Goal: Task Accomplishment & Management: Use online tool/utility

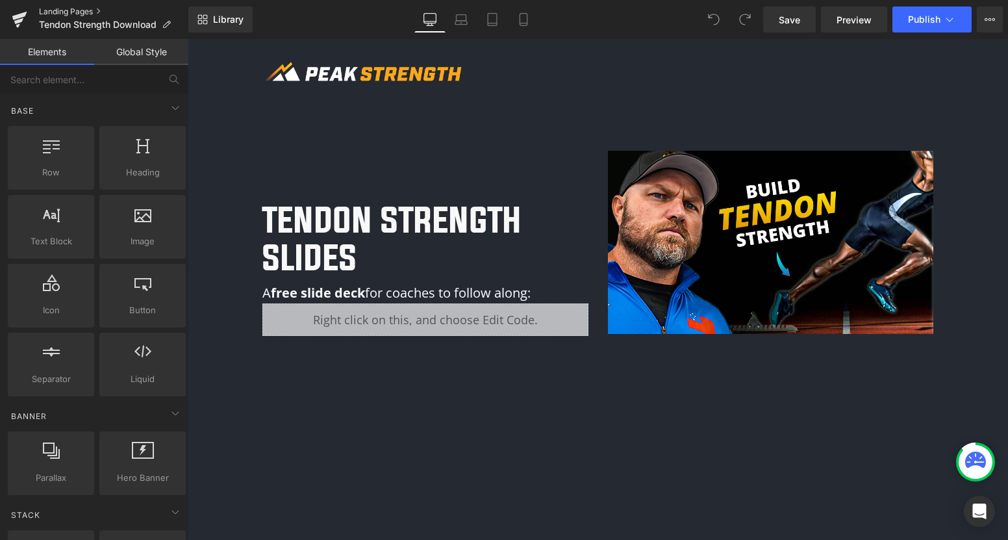
click at [96, 14] on link "Landing Pages" at bounding box center [113, 11] width 149 height 10
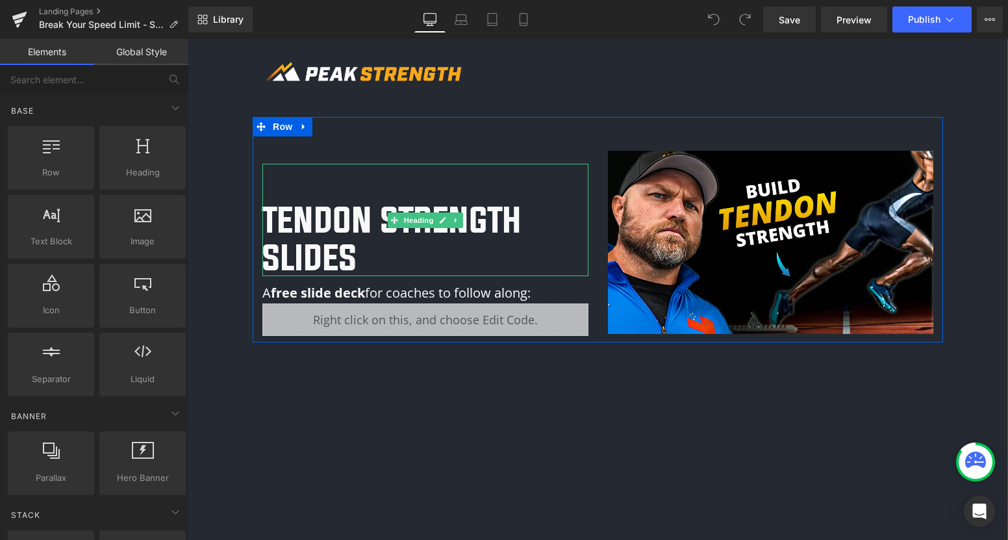
click at [347, 248] on h1 "Tendon Strength Slides" at bounding box center [426, 238] width 326 height 75
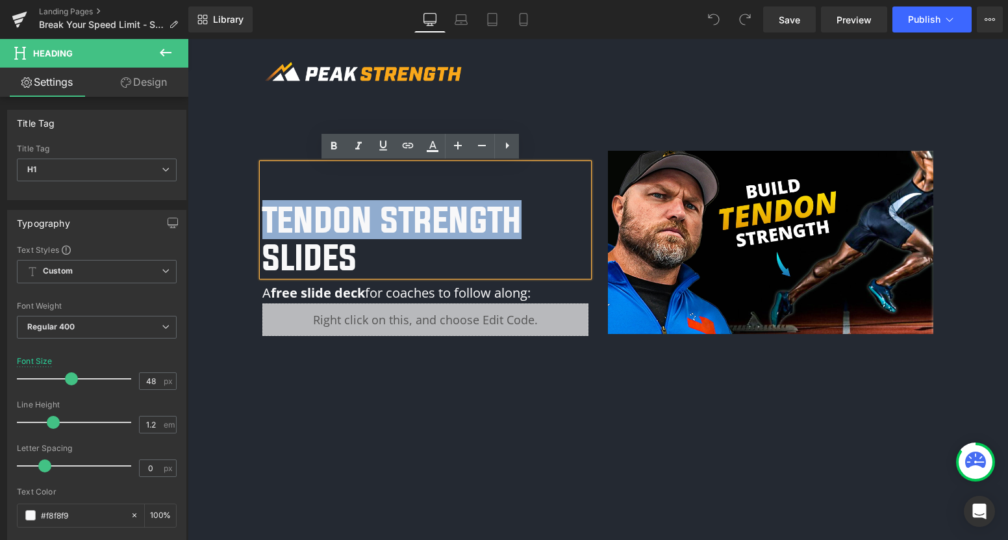
drag, startPoint x: 515, startPoint y: 223, endPoint x: 260, endPoint y: 216, distance: 254.8
click at [263, 215] on h1 "Tendon Strength Slides" at bounding box center [426, 238] width 326 height 75
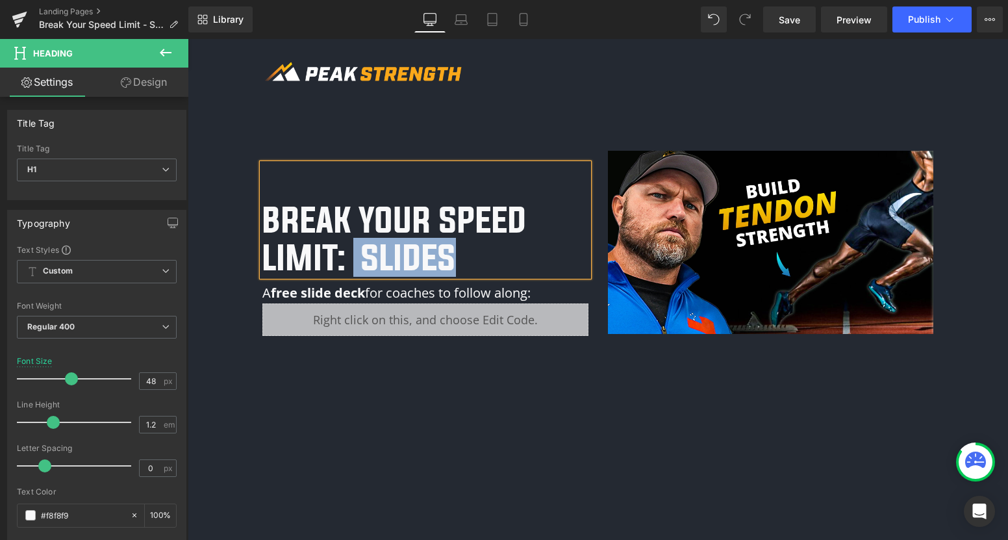
drag, startPoint x: 458, startPoint y: 255, endPoint x: 349, endPoint y: 259, distance: 109.3
click at [349, 259] on h1 "Break Your Speed Limit: Slides" at bounding box center [426, 238] width 326 height 75
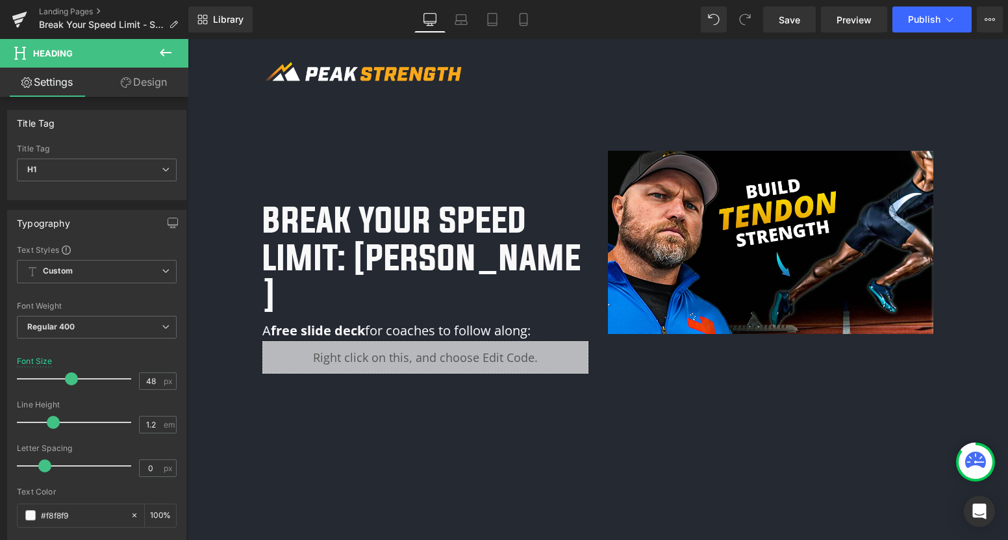
click at [337, 322] on strong "free slide deck" at bounding box center [318, 331] width 94 height 18
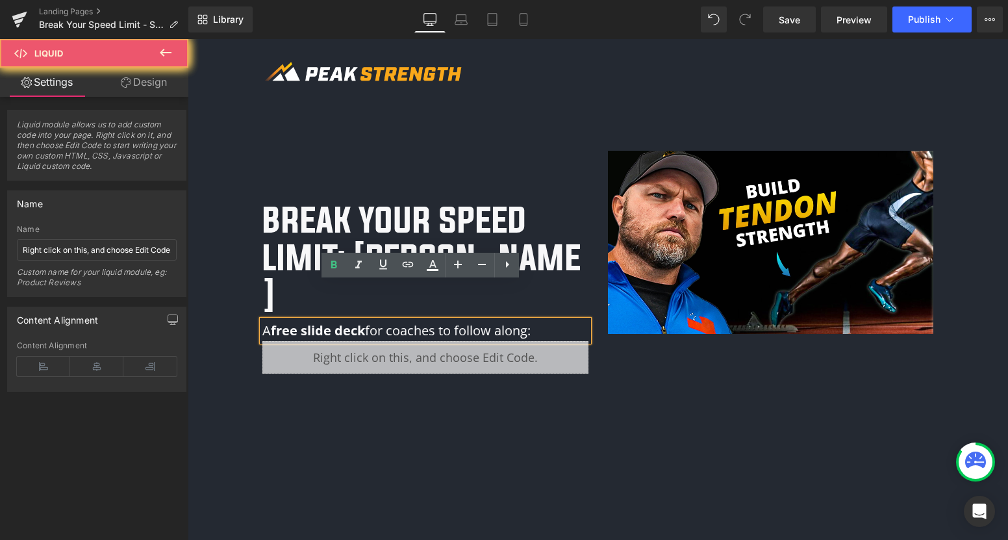
click at [415, 341] on div "Liquid" at bounding box center [426, 357] width 326 height 32
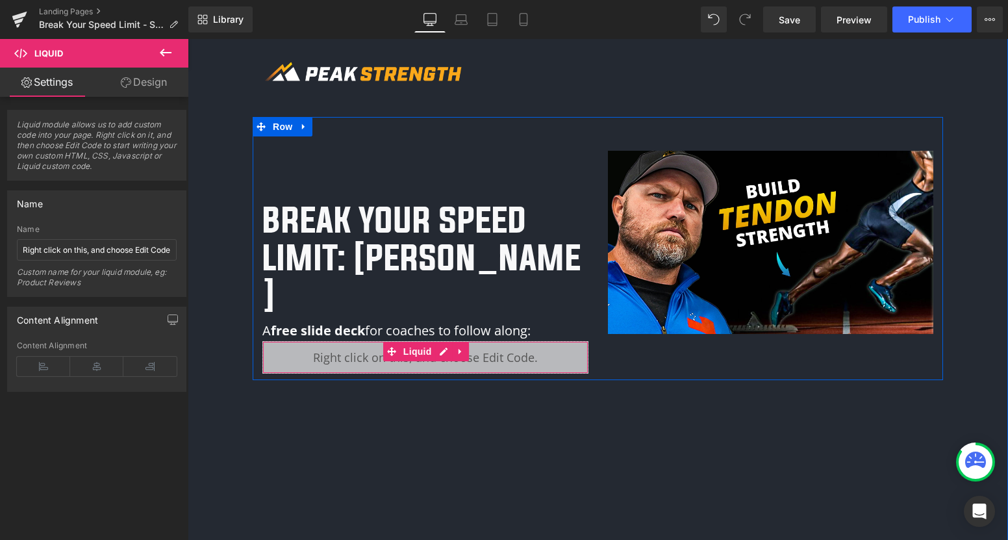
click at [344, 341] on div "Liquid" at bounding box center [426, 357] width 326 height 32
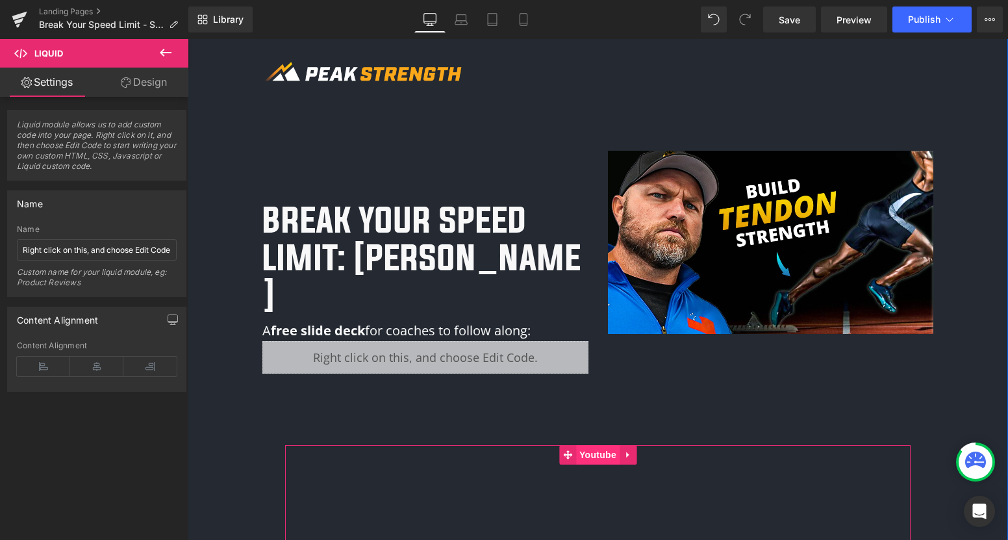
click at [610, 445] on span "Youtube" at bounding box center [598, 454] width 44 height 19
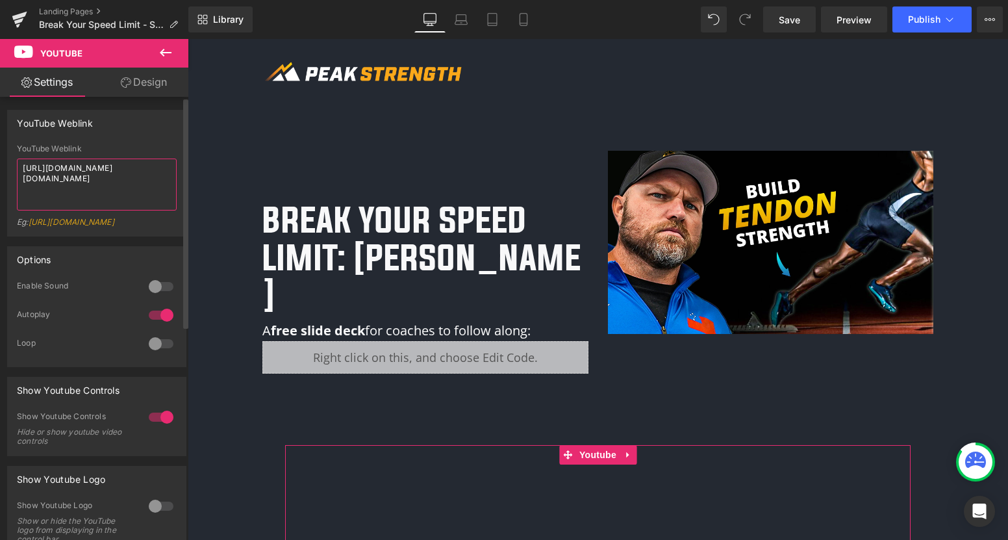
drag, startPoint x: 165, startPoint y: 179, endPoint x: 0, endPoint y: 155, distance: 166.7
click at [0, 155] on div "YouTube Weblink YouTube Weblink https://www.youtube.com/watch?v=1VltVuYxJ5A&fea…" at bounding box center [97, 168] width 194 height 136
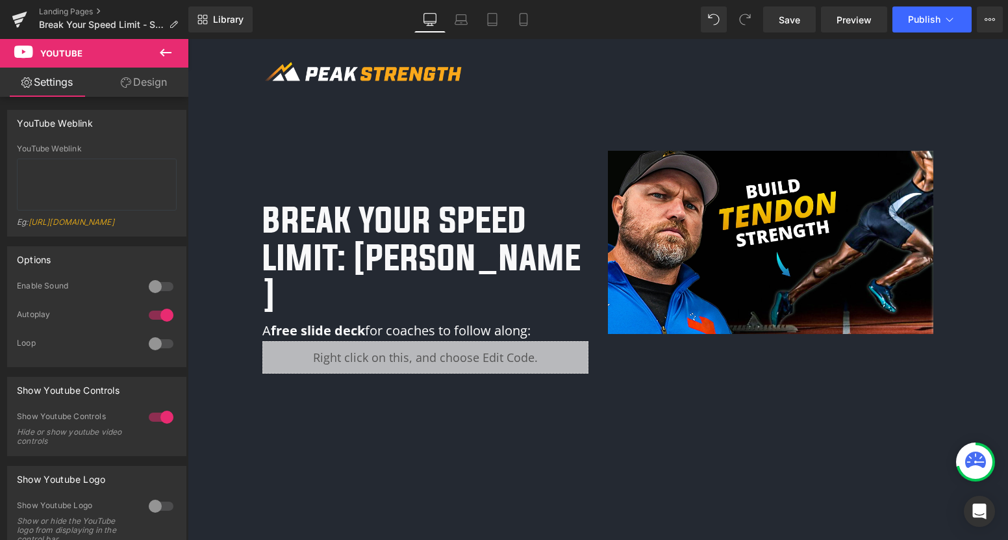
click at [170, 53] on icon at bounding box center [166, 53] width 12 height 8
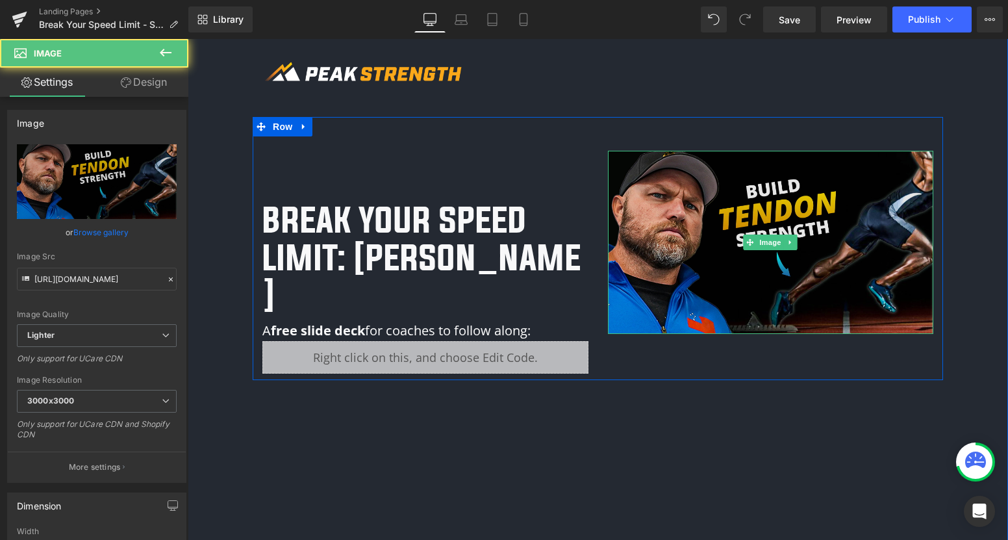
click at [735, 279] on img at bounding box center [771, 242] width 326 height 183
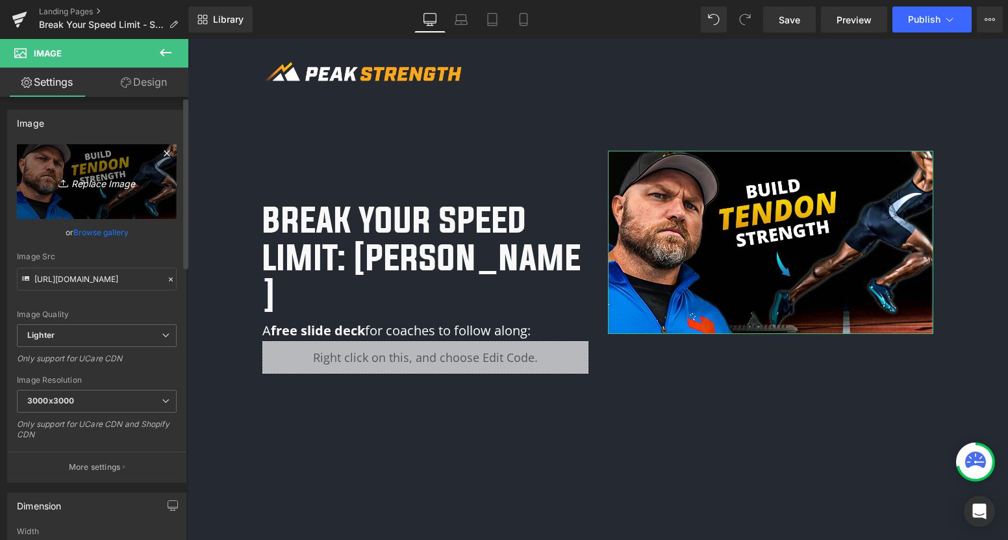
click at [58, 185] on icon at bounding box center [64, 183] width 13 height 13
type input "C:\fakepath\Screenshot 2025-08-13 at 3.02.07 PM.png"
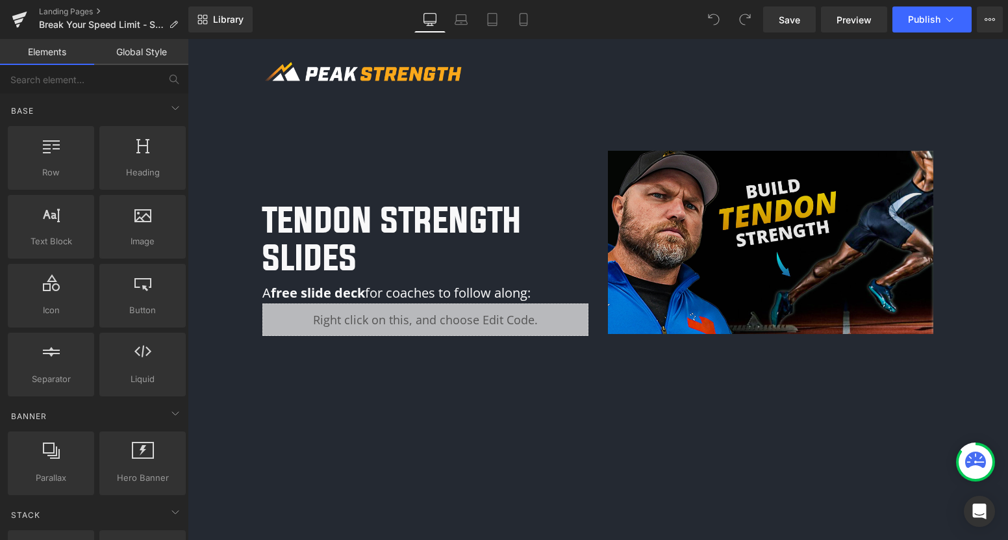
click at [717, 277] on img at bounding box center [771, 242] width 326 height 183
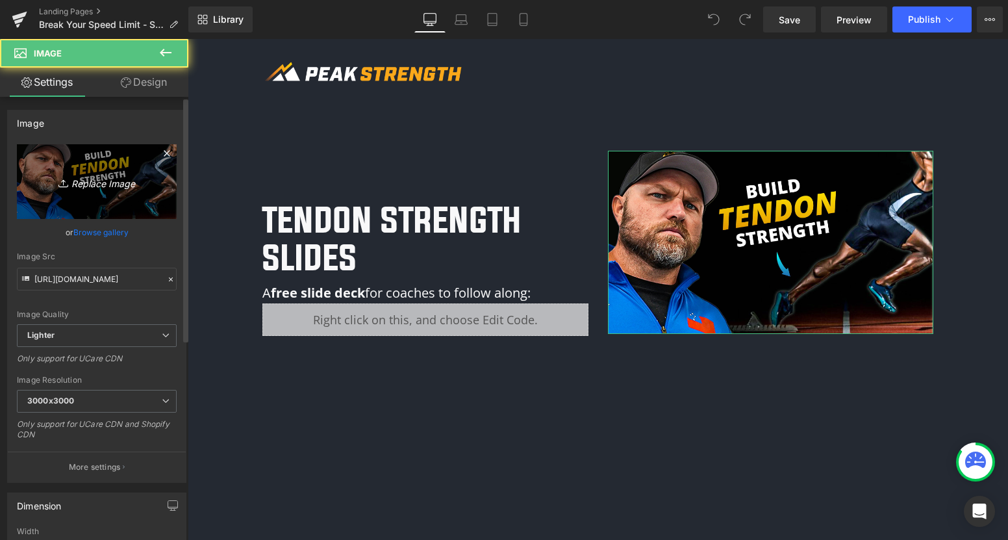
click at [107, 176] on icon "Replace Image" at bounding box center [97, 181] width 104 height 16
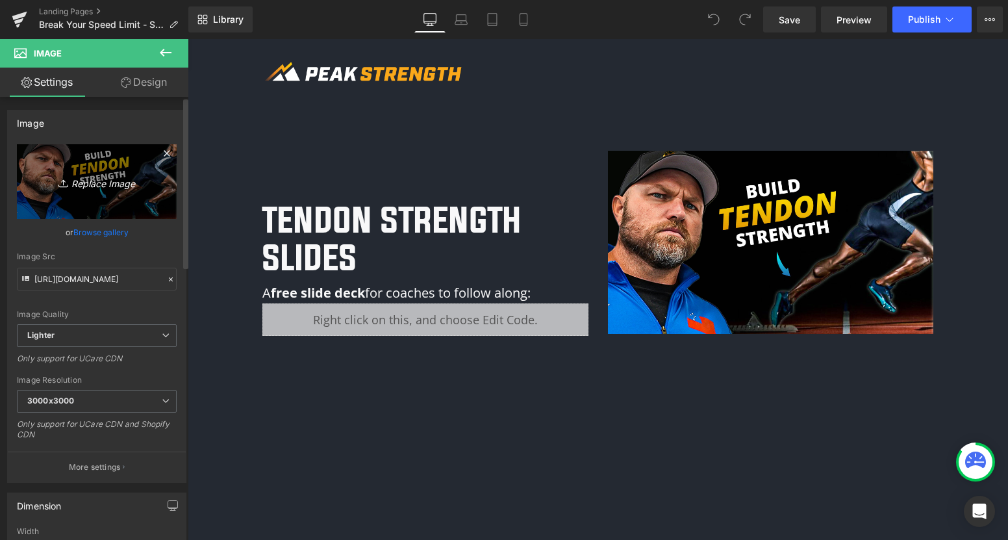
type input "C:\fakepath\Screenshot [DATE] 3.02.07 PM.png"
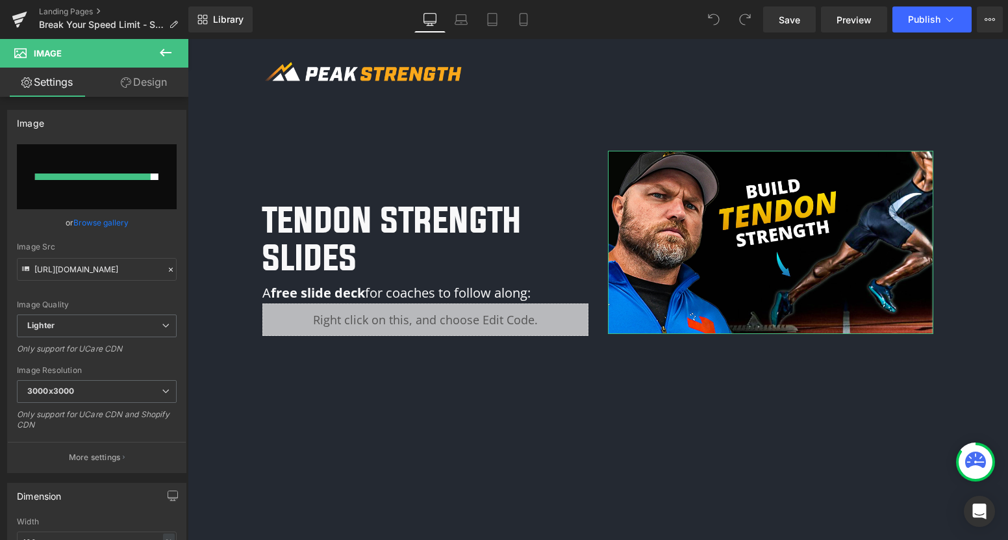
type input "https://ucarecdn.com/12859c46-9b9e-4ff8-9f23-0e4bafdd7738/-/format/auto/-/previ…"
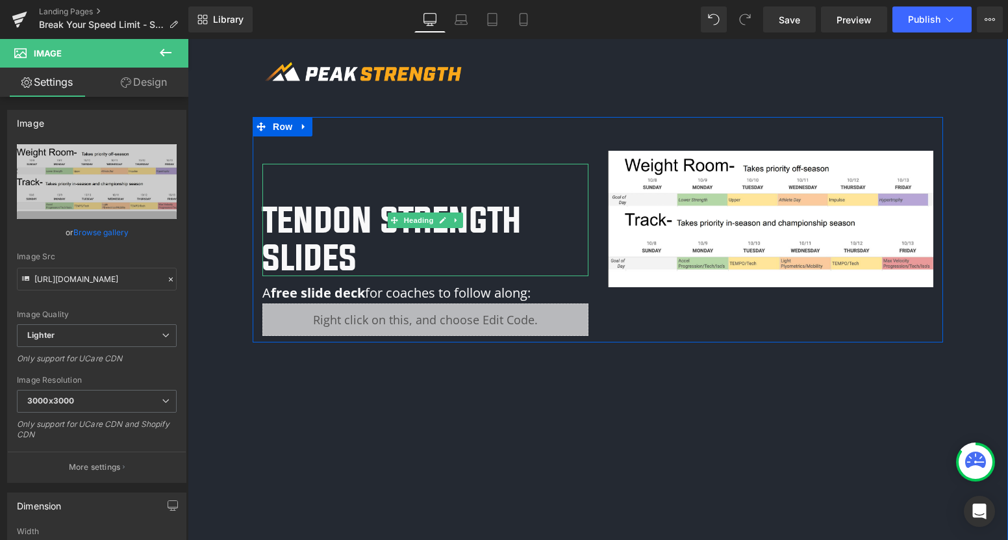
click at [359, 253] on h1 "Tendon Strength Slides" at bounding box center [426, 238] width 326 height 75
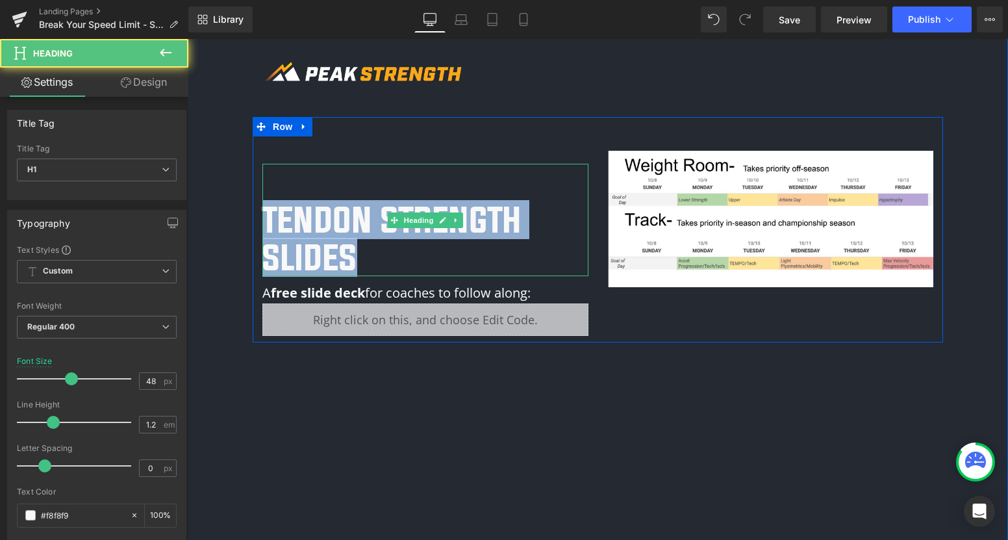
drag, startPoint x: 361, startPoint y: 257, endPoint x: 264, endPoint y: 186, distance: 119.0
click at [264, 186] on div "Tendon Strength Slides" at bounding box center [426, 220] width 326 height 112
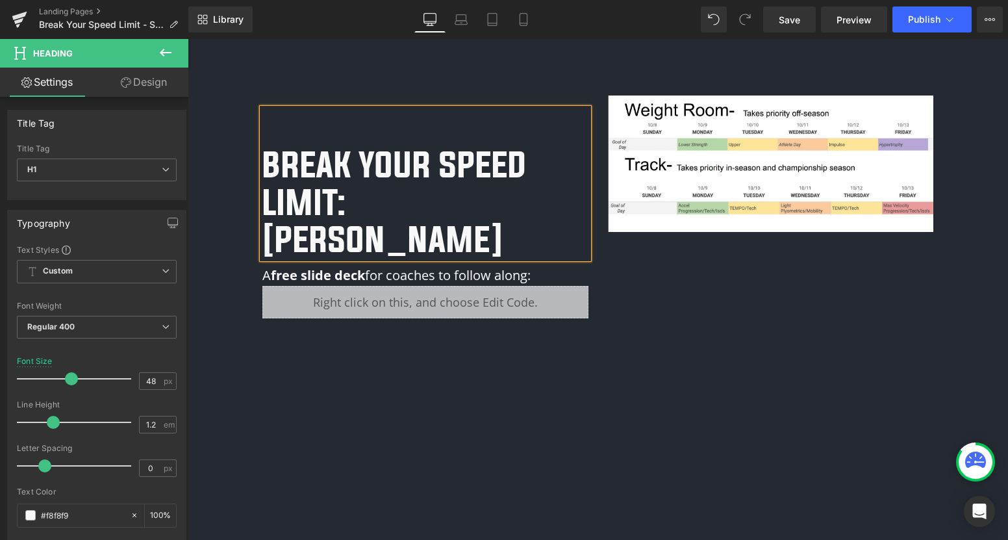
scroll to position [77, 0]
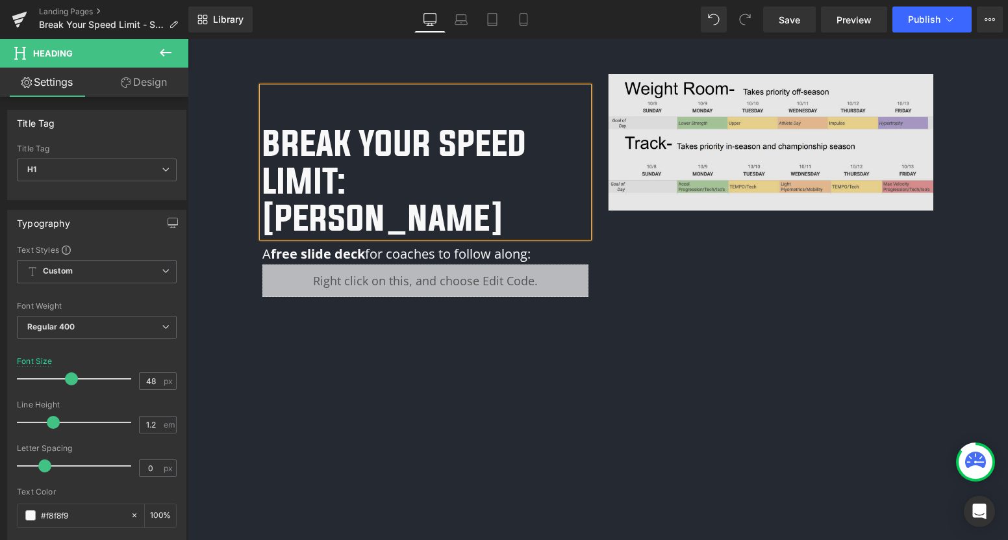
click at [698, 177] on img at bounding box center [771, 142] width 326 height 136
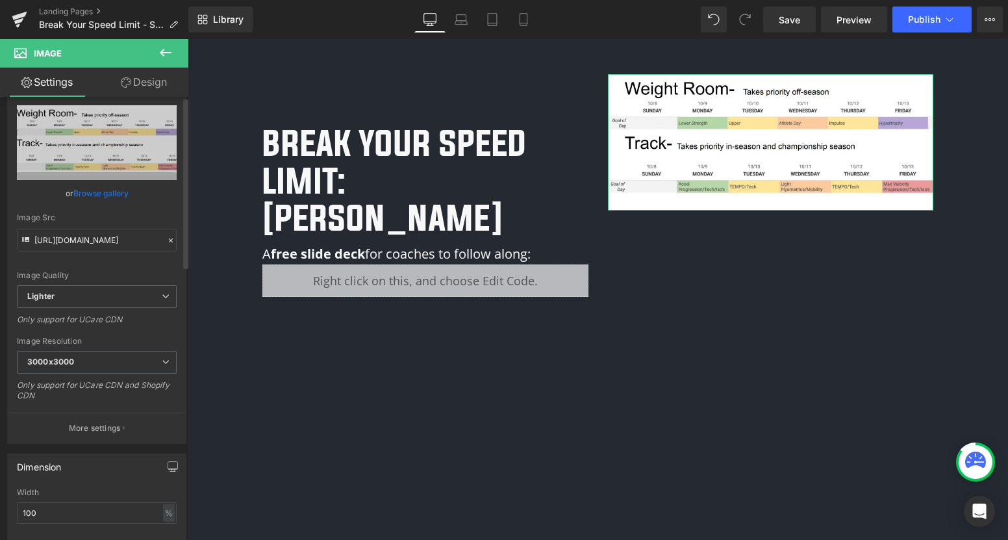
scroll to position [0, 0]
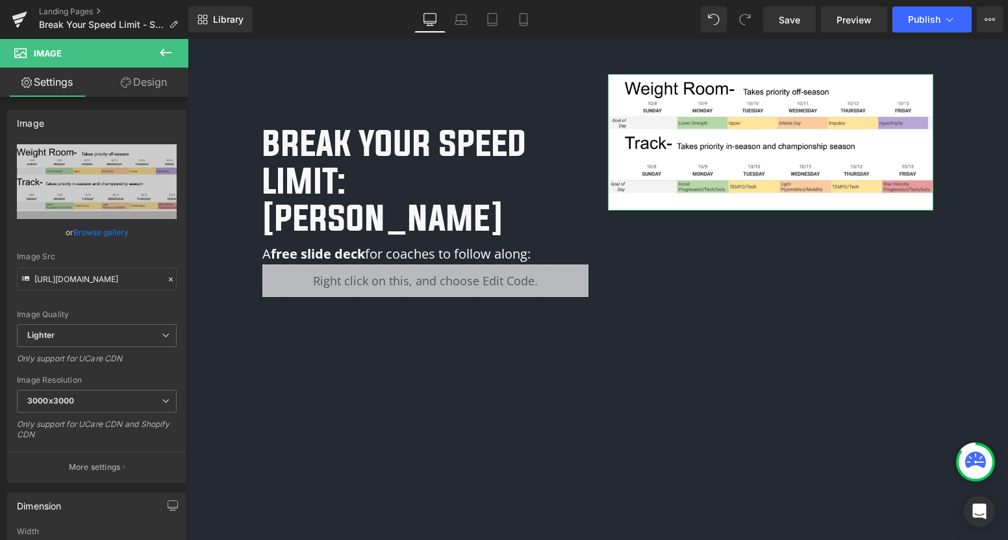
click at [157, 90] on link "Design" at bounding box center [144, 82] width 94 height 29
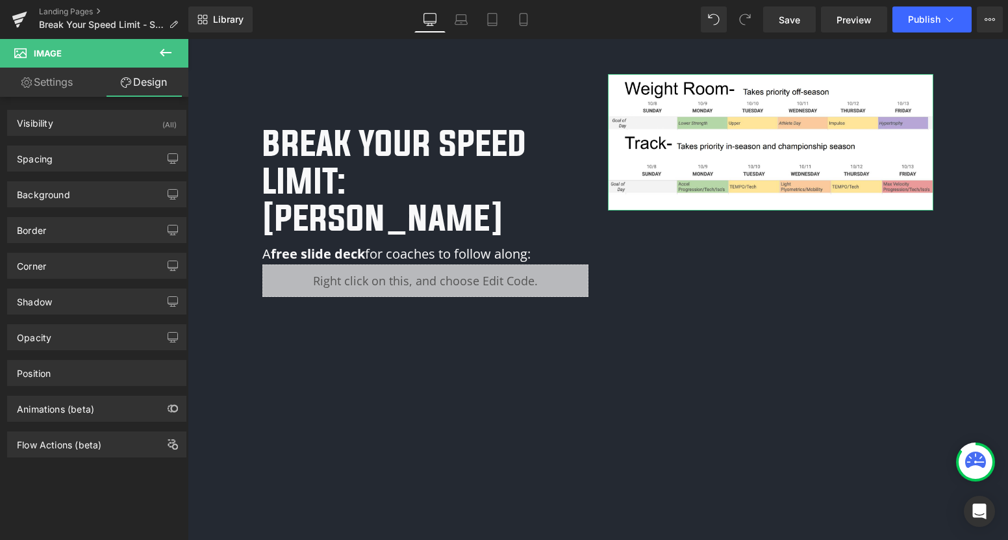
click at [101, 144] on div "Spacing Margin 0px 0 0px 0 0px 0 0px 0 Padding 0px 0 0px 0 0px 0 0px 0 Setup Gl…" at bounding box center [97, 154] width 194 height 36
click at [101, 153] on div "Spacing" at bounding box center [97, 158] width 178 height 25
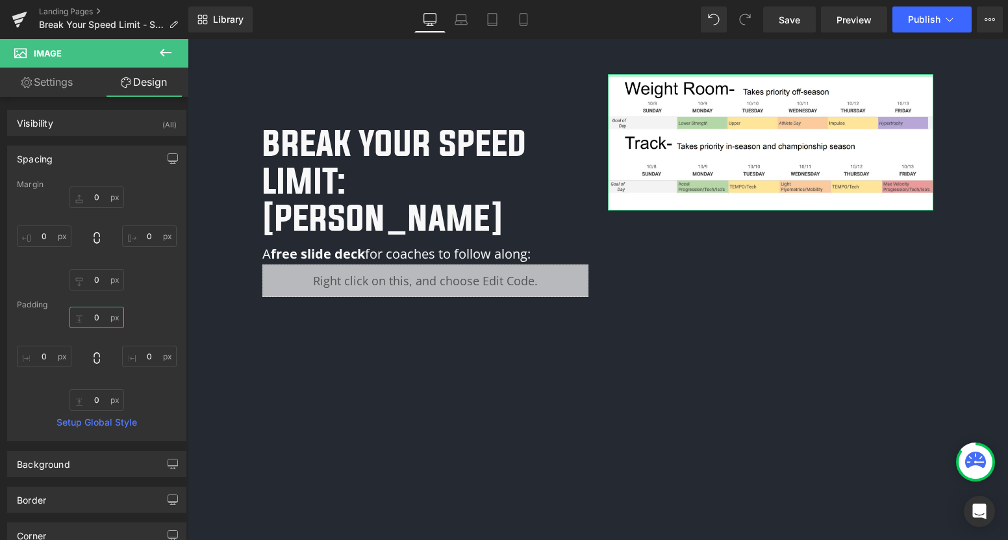
click at [86, 314] on input "0" at bounding box center [97, 317] width 55 height 21
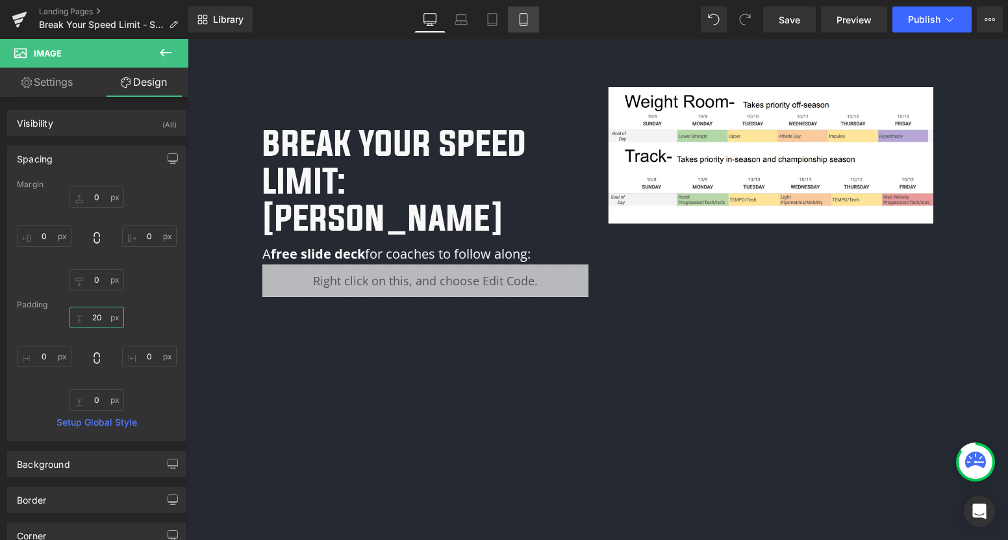
type input "20"
click at [519, 21] on icon at bounding box center [523, 19] width 13 height 13
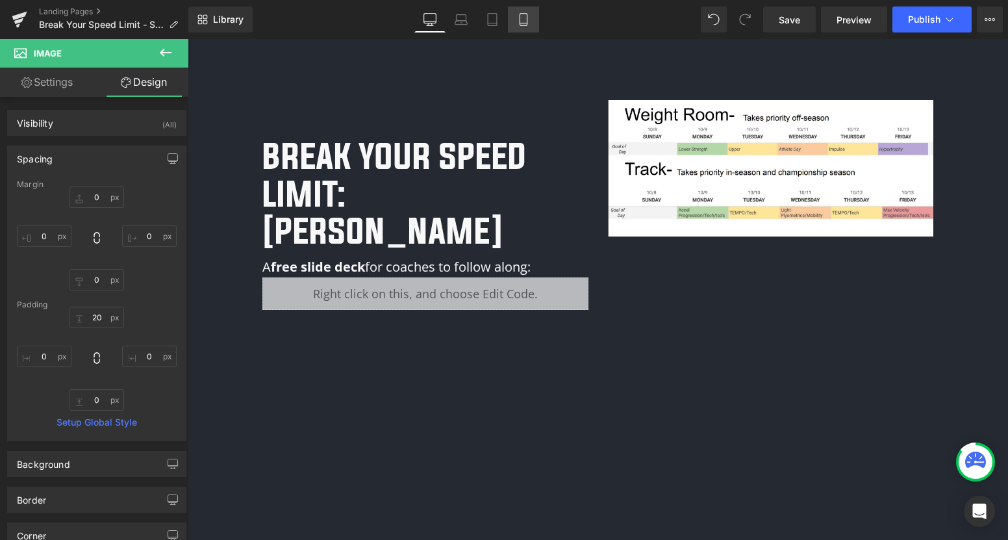
type input "0"
type input "20"
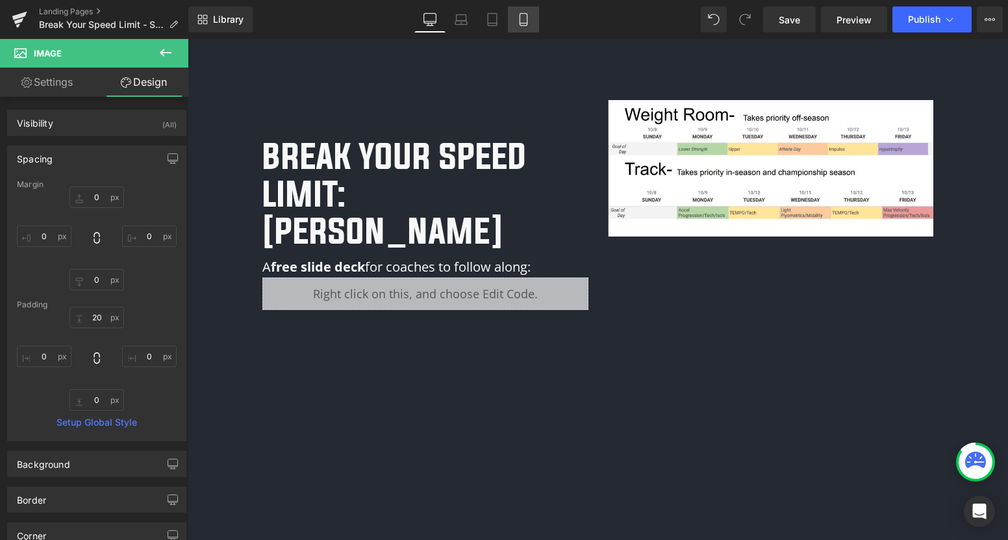
type input "0"
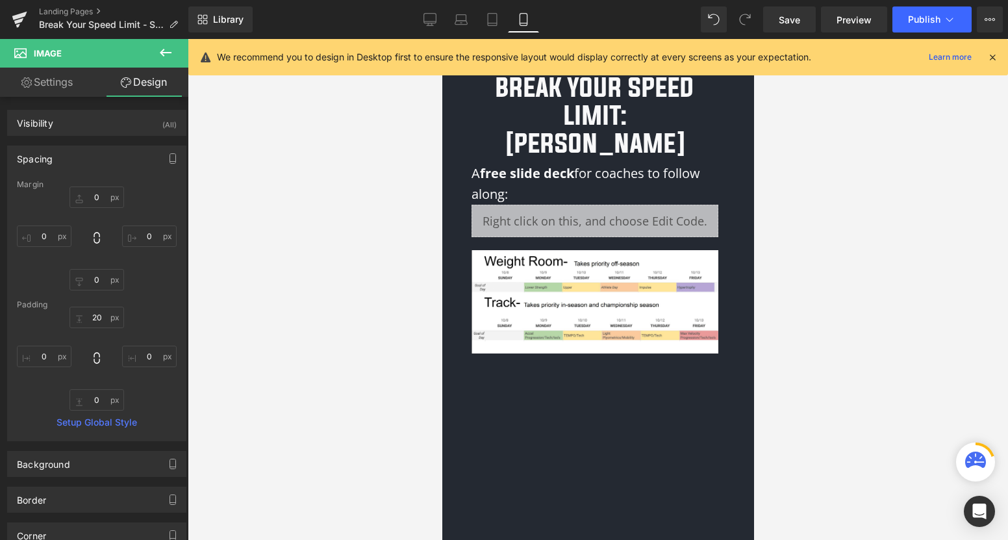
scroll to position [69, 0]
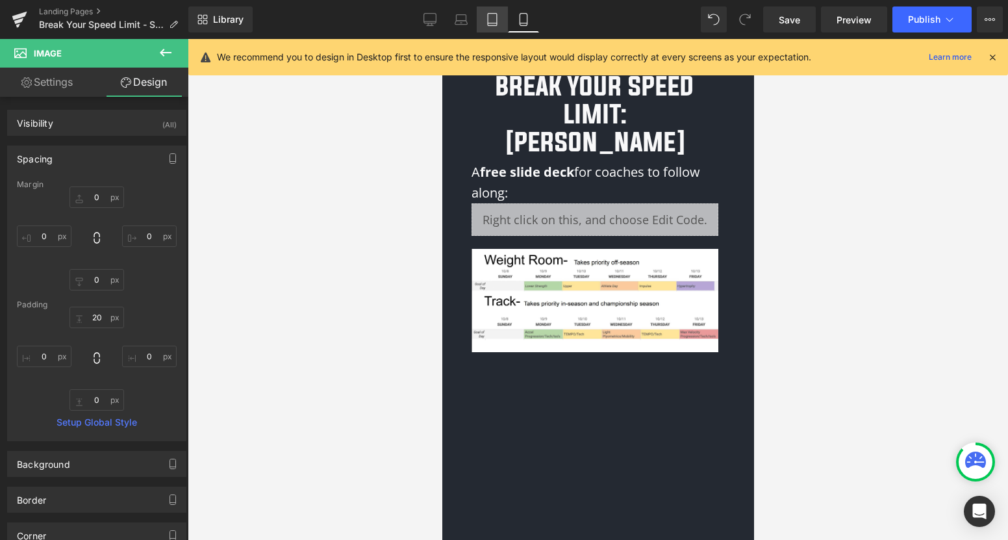
click at [493, 23] on icon at bounding box center [492, 23] width 9 height 0
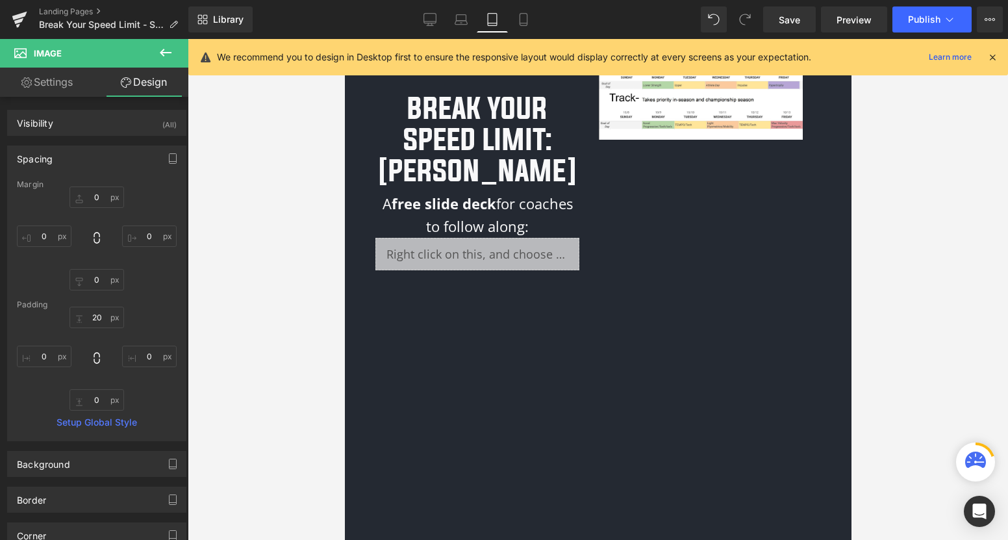
scroll to position [0, 0]
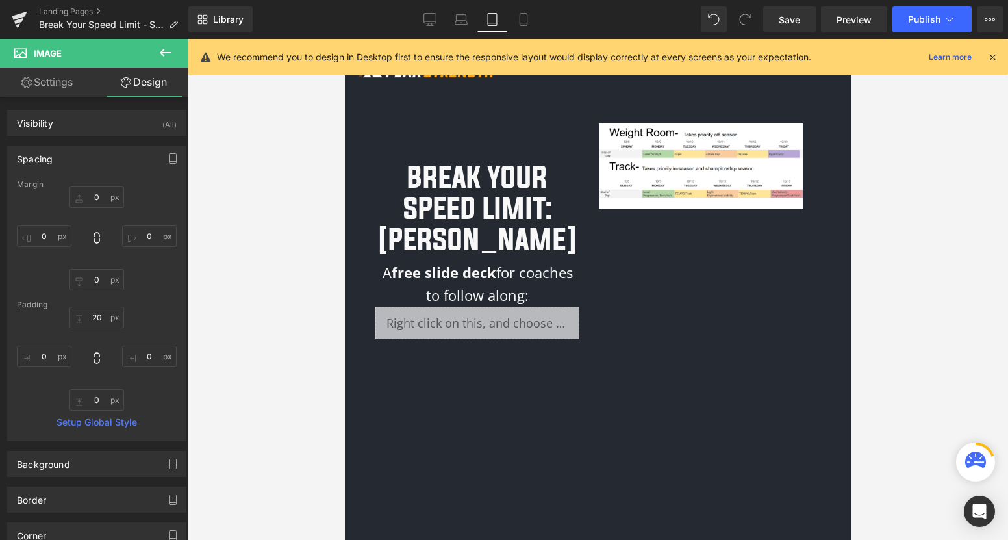
type input "0"
type input "20"
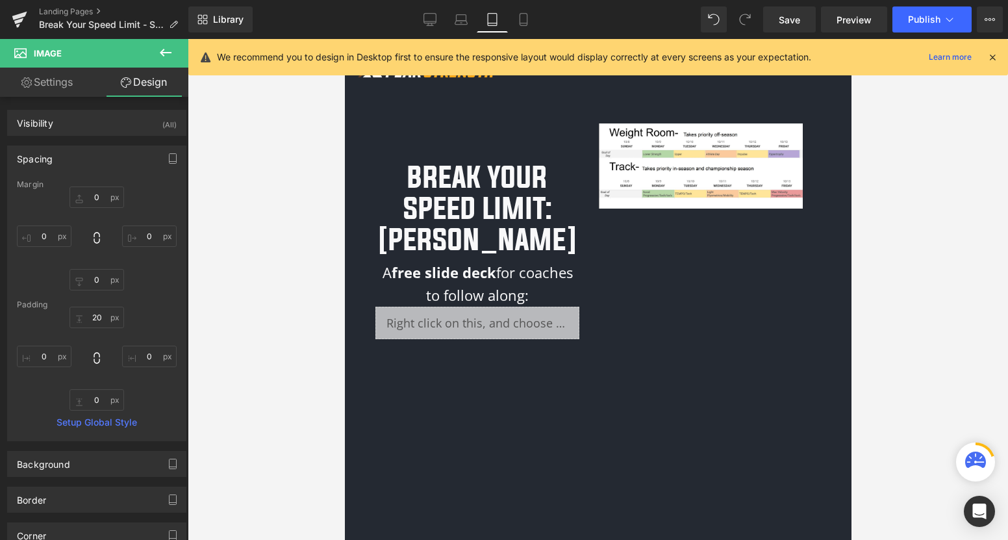
type input "0"
click at [437, 23] on link "Desktop" at bounding box center [430, 19] width 31 height 26
type input "0"
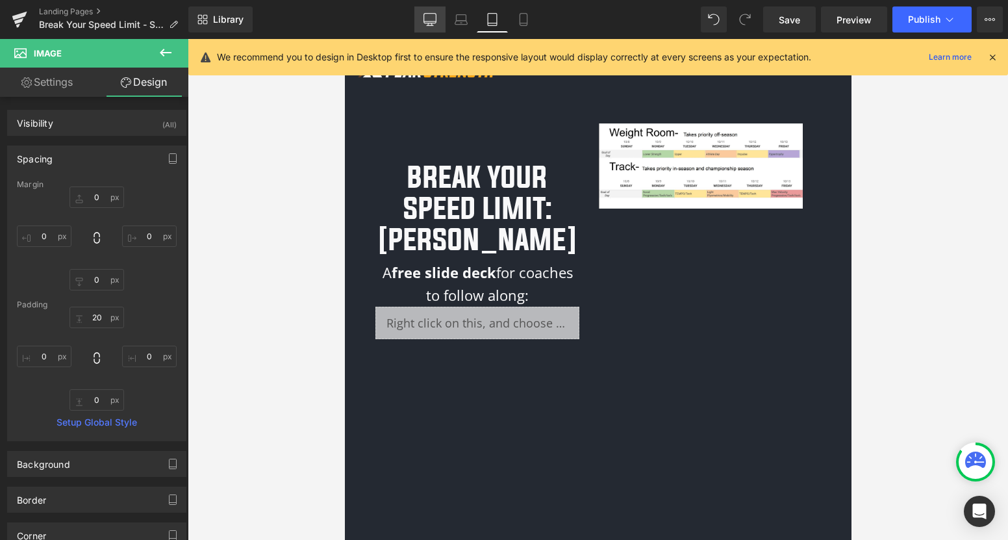
type input "0"
type input "20"
type input "0"
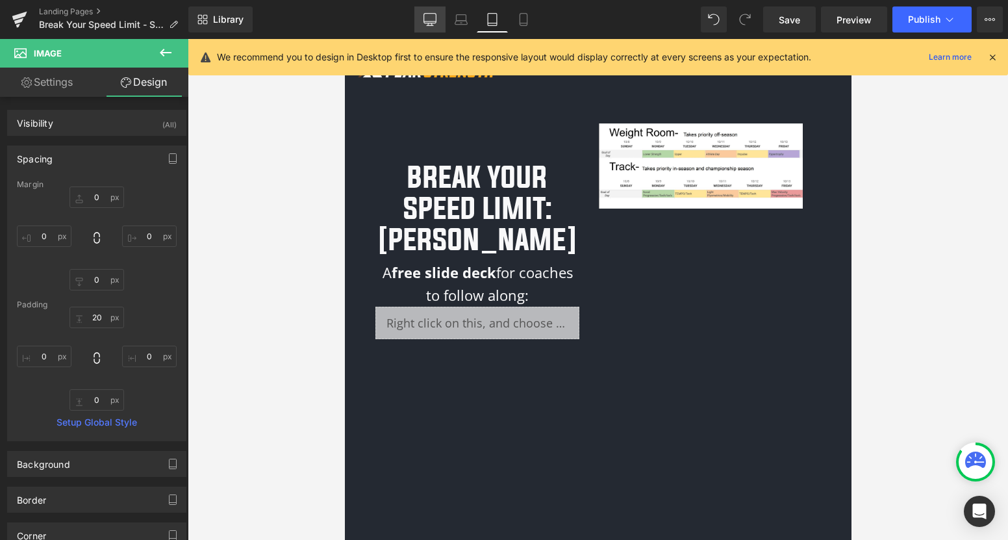
type input "0"
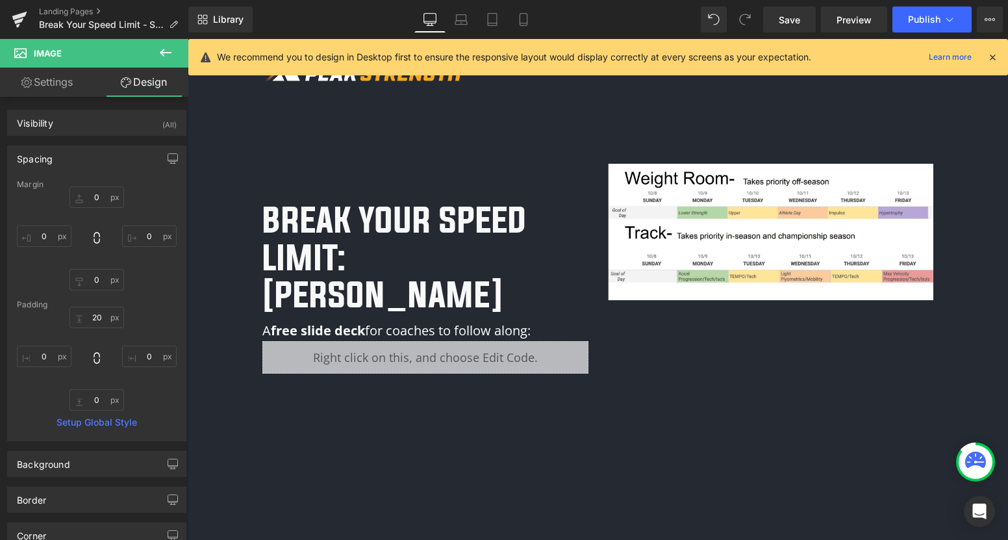
scroll to position [40, 0]
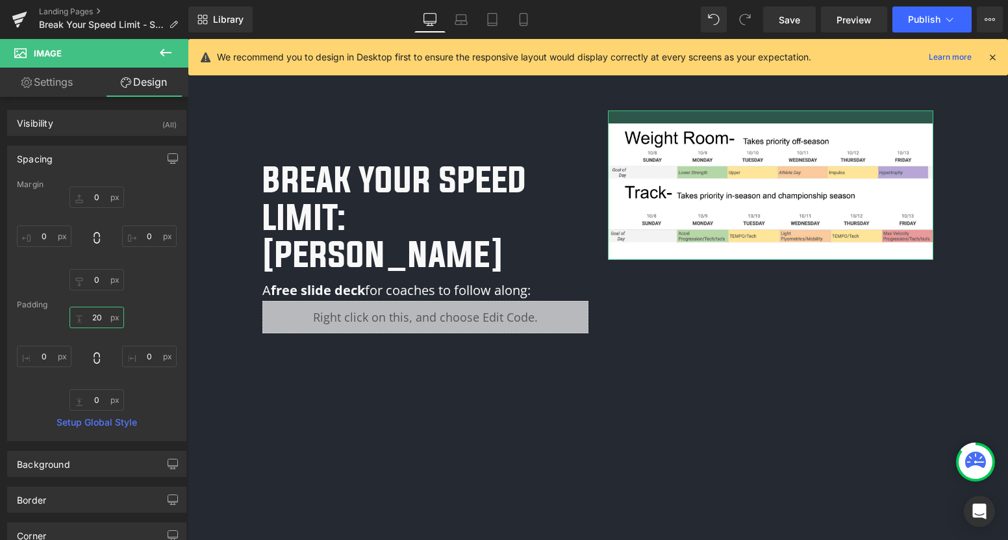
click at [96, 318] on input "20" at bounding box center [97, 317] width 55 height 21
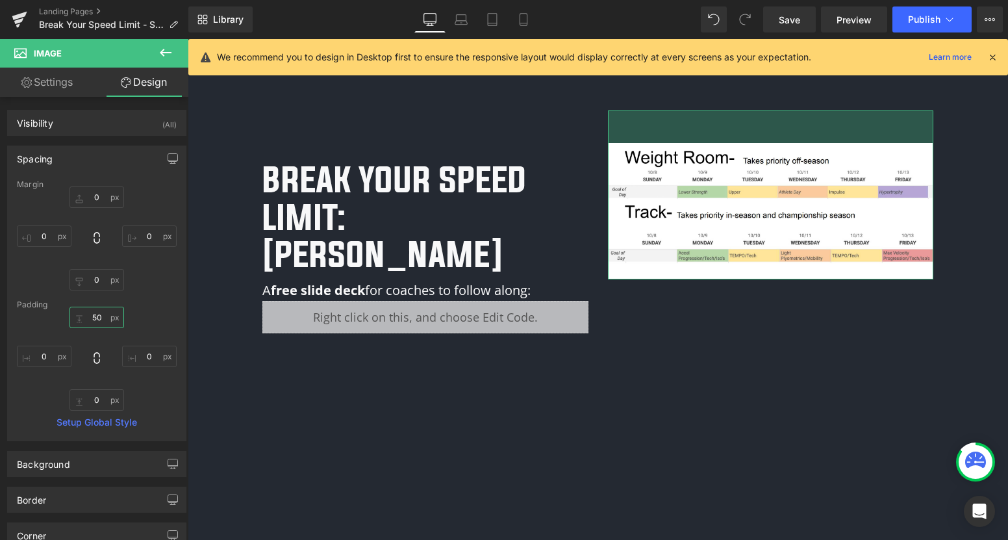
click at [93, 318] on input "50" at bounding box center [97, 317] width 55 height 21
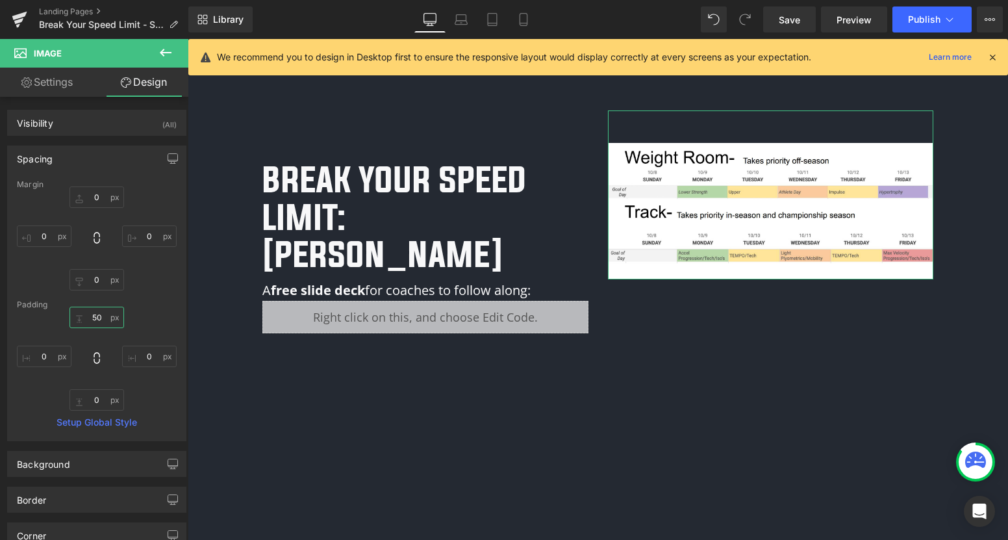
type input "70"
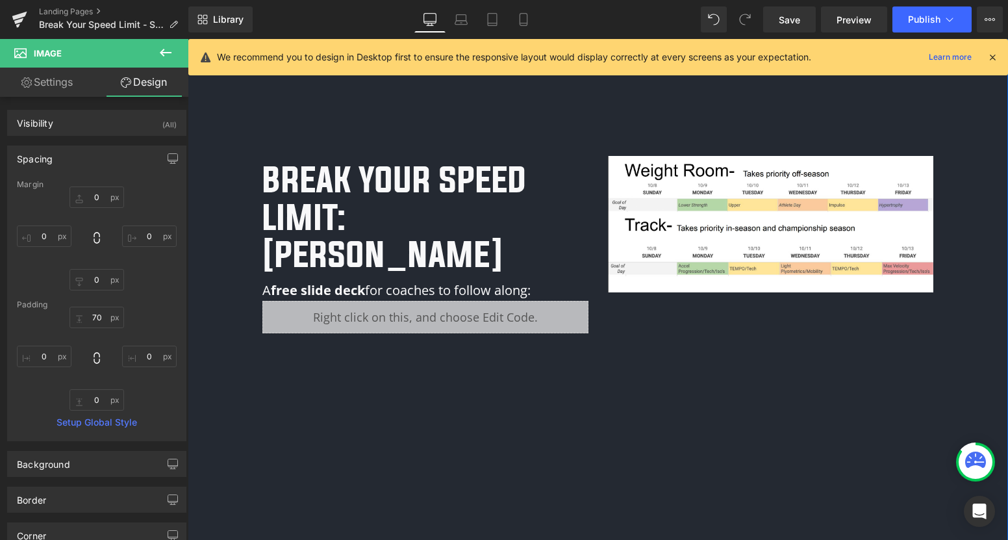
click at [289, 333] on div "Image Row Break Your Speed Limit: Legend Hayes Heading A free slide deck for co…" at bounding box center [598, 376] width 691 height 795
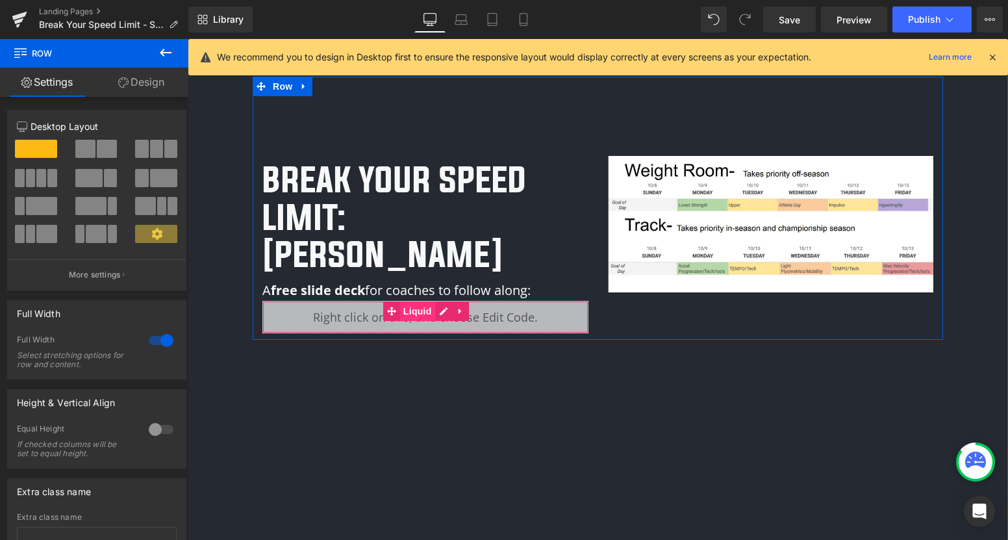
click at [411, 301] on span "Liquid" at bounding box center [417, 310] width 35 height 19
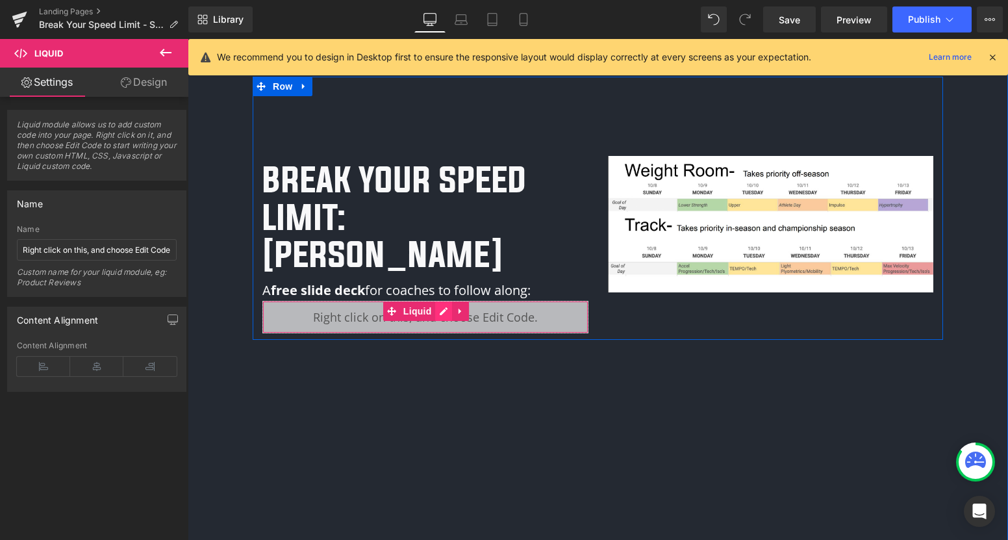
click at [440, 301] on div "Liquid" at bounding box center [426, 317] width 326 height 32
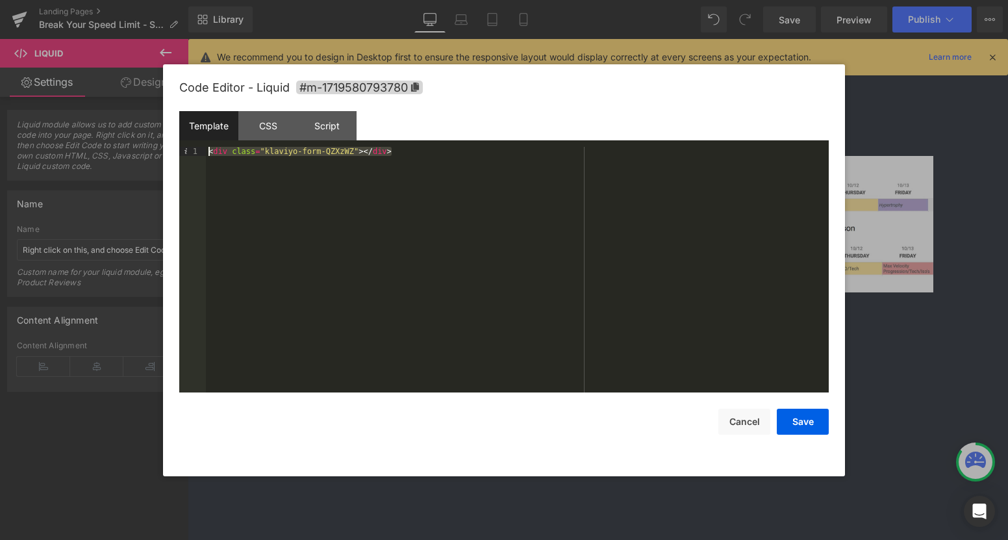
drag, startPoint x: 430, startPoint y: 155, endPoint x: 218, endPoint y: 139, distance: 213.0
click at [218, 139] on div "Template CSS Script Data 1 < div class = "klaviyo-form-QZXzWZ" > </ div > XXXXX…" at bounding box center [504, 251] width 650 height 281
click at [803, 426] on button "Save" at bounding box center [803, 422] width 52 height 26
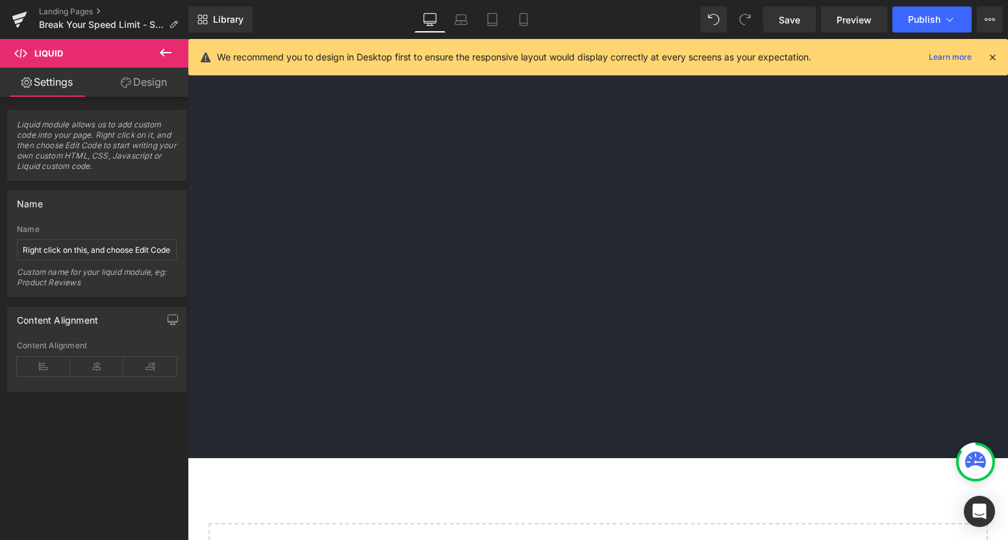
scroll to position [0, 0]
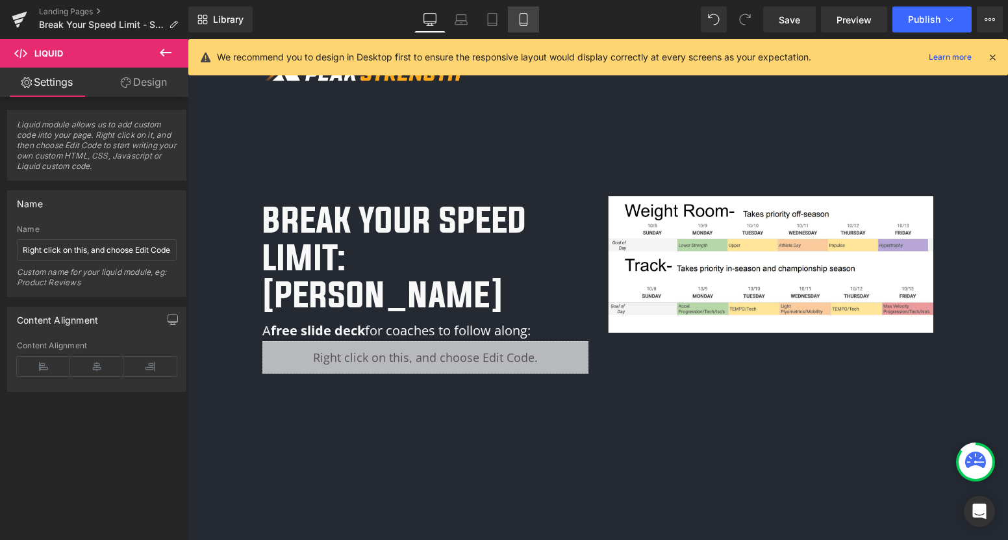
click at [522, 21] on icon at bounding box center [523, 19] width 13 height 13
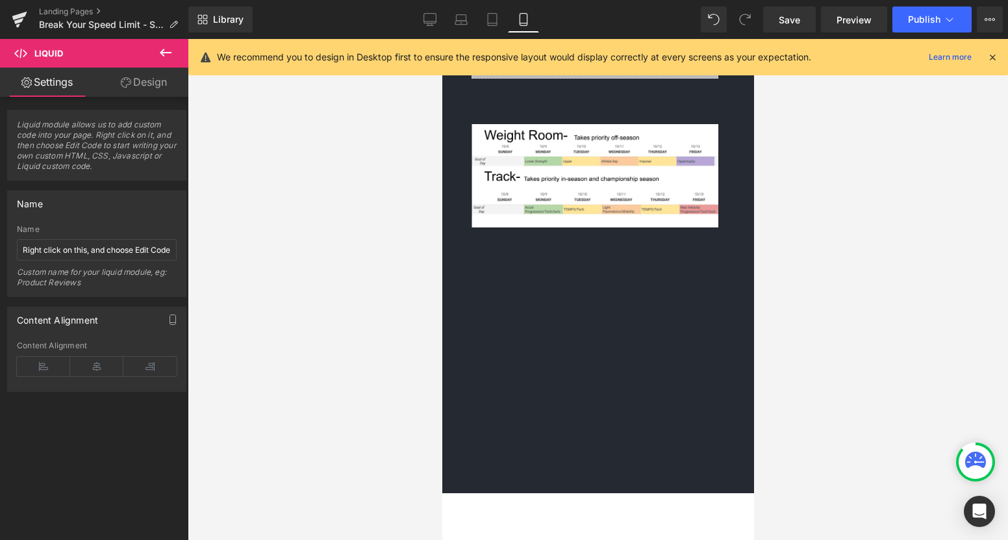
scroll to position [379, 0]
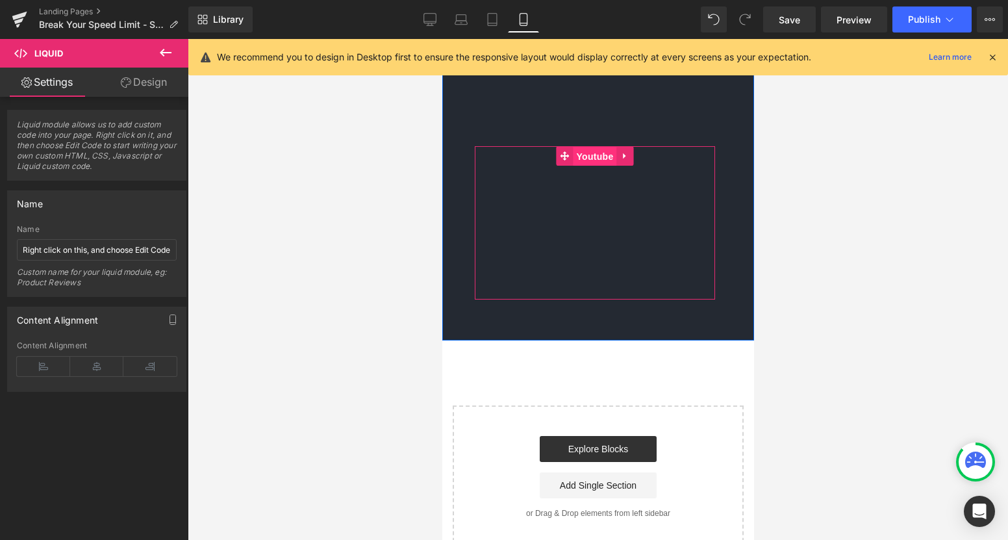
click at [575, 147] on span "Youtube" at bounding box center [594, 156] width 44 height 19
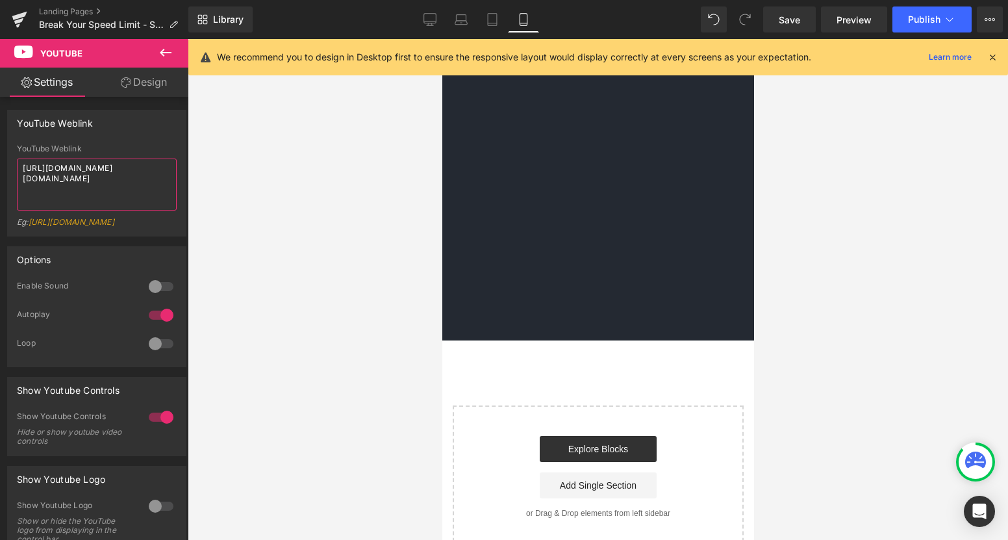
drag, startPoint x: 160, startPoint y: 182, endPoint x: -27, endPoint y: 155, distance: 189.1
click at [0, 155] on html "Youtube You are previewing how the will restyle your page. You can not edit Ele…" at bounding box center [504, 270] width 1008 height 540
click at [925, 21] on span "Publish" at bounding box center [924, 19] width 32 height 10
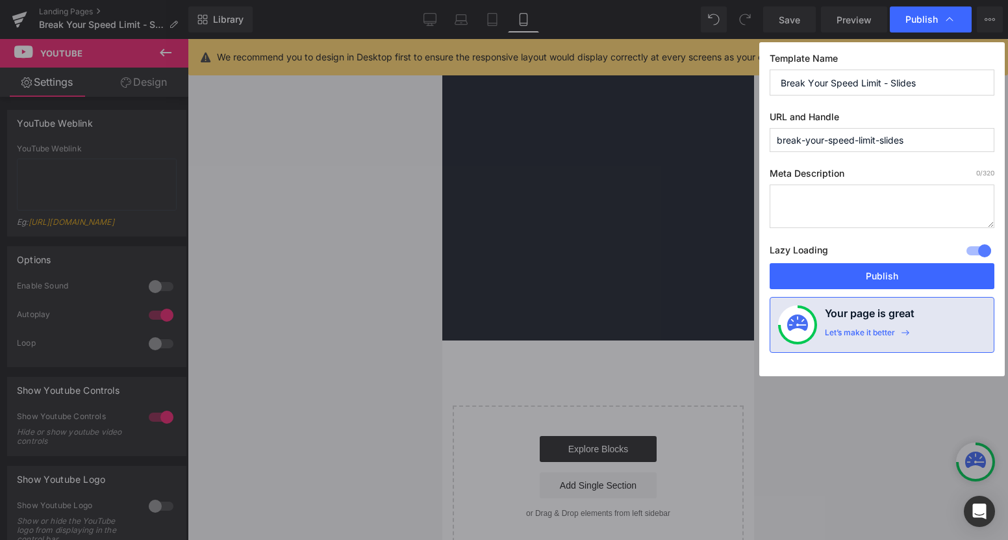
click at [827, 200] on textarea at bounding box center [882, 207] width 225 height 44
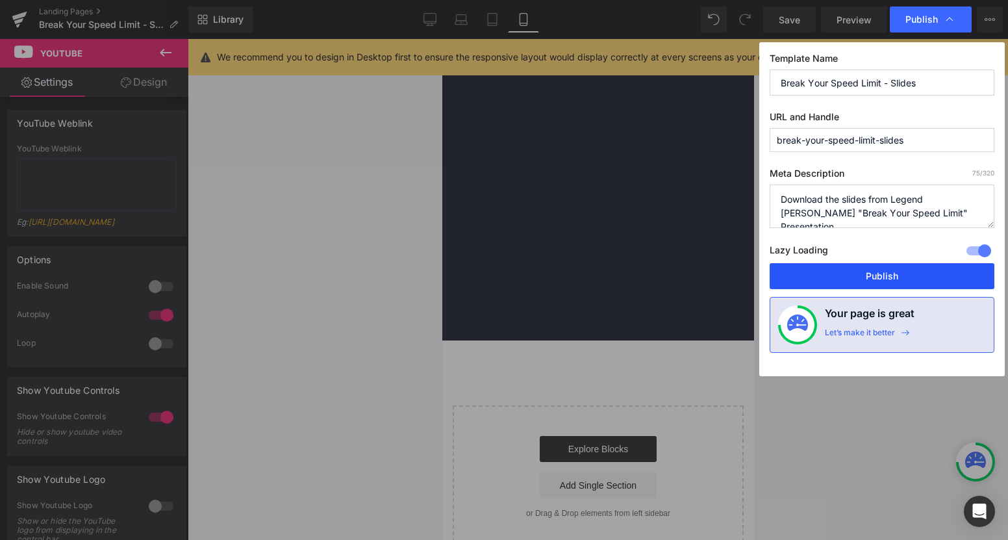
type textarea "Download the slides from Legend Hayes "Break Your Speed Limit" Presentation"
click at [888, 274] on button "Publish" at bounding box center [882, 276] width 225 height 26
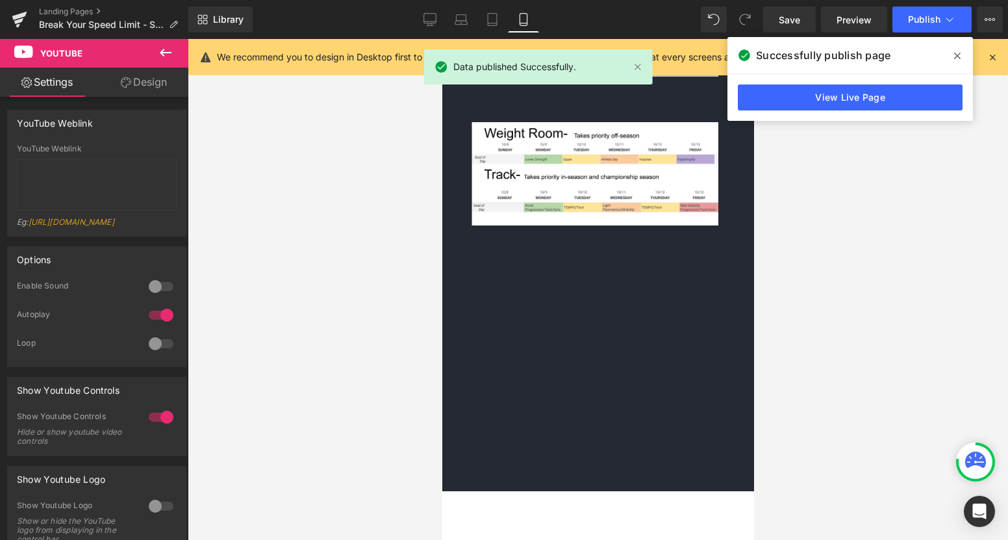
scroll to position [379, 0]
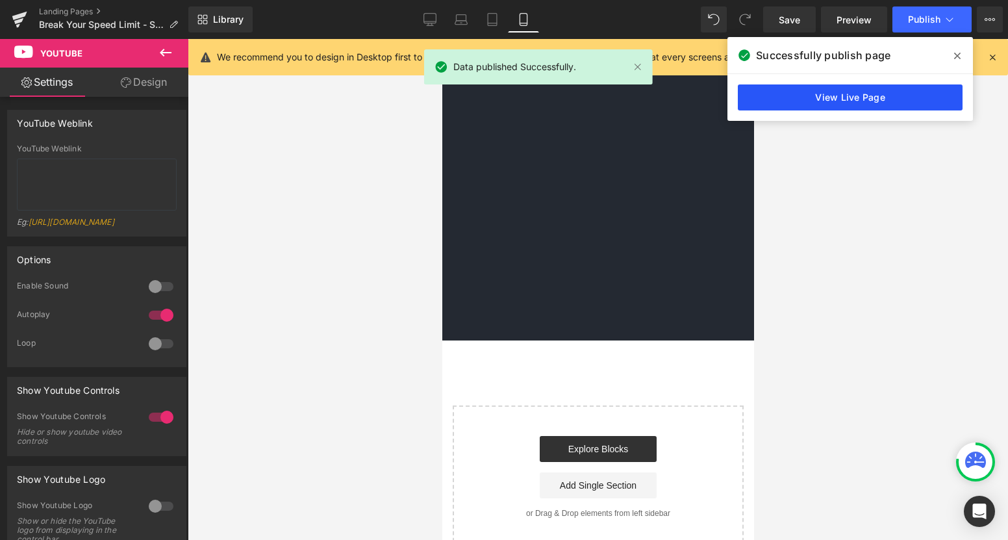
click at [836, 94] on link "View Live Page" at bounding box center [850, 97] width 225 height 26
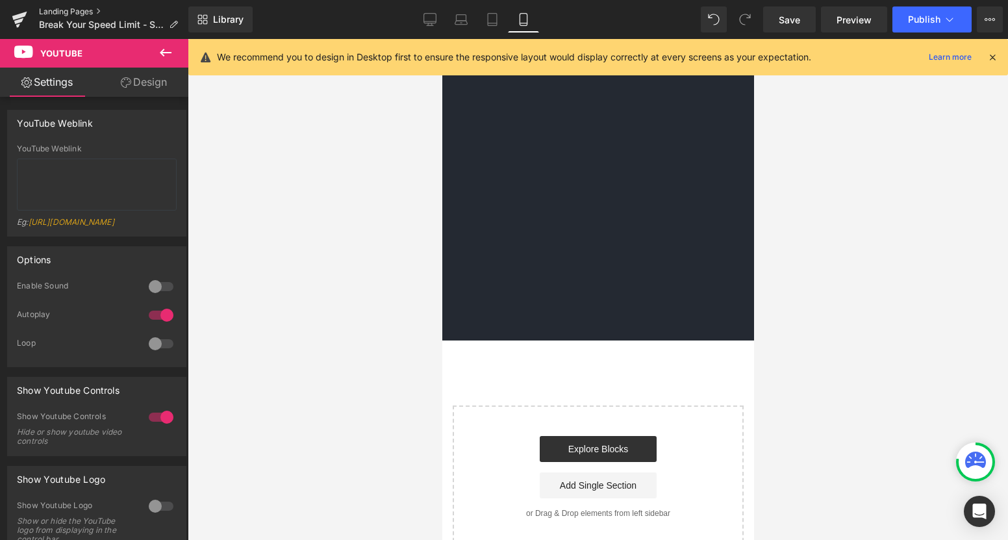
click at [75, 10] on link "Landing Pages" at bounding box center [113, 11] width 149 height 10
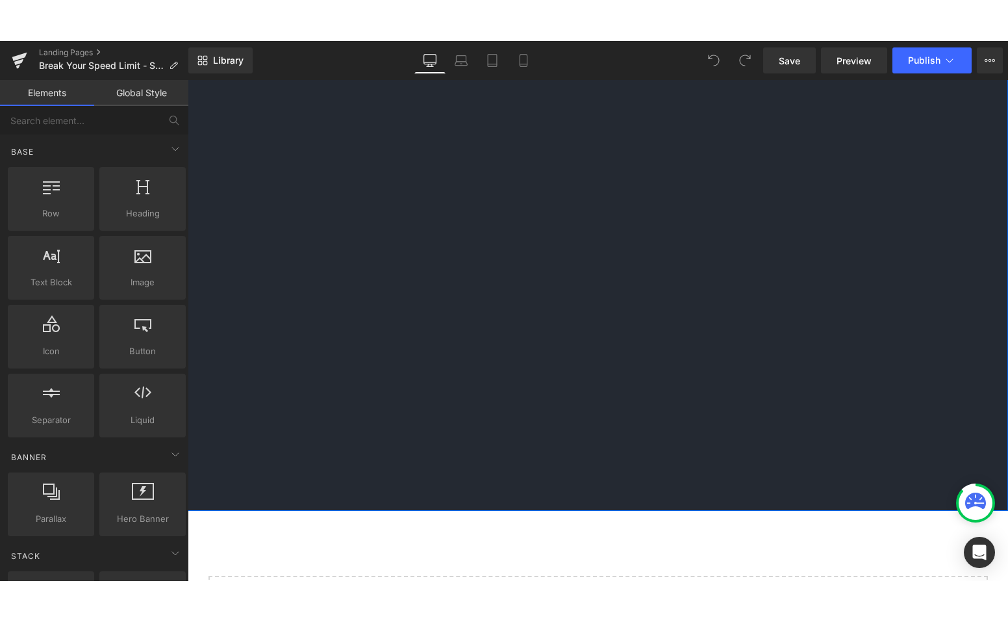
scroll to position [586, 0]
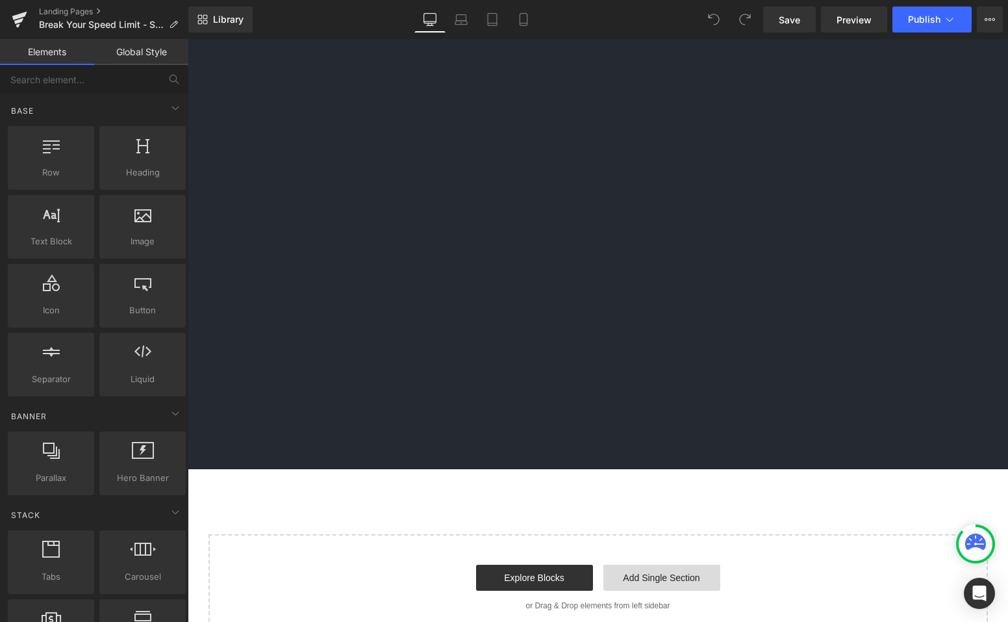
click at [653, 539] on link "Add Single Section" at bounding box center [662, 578] width 117 height 26
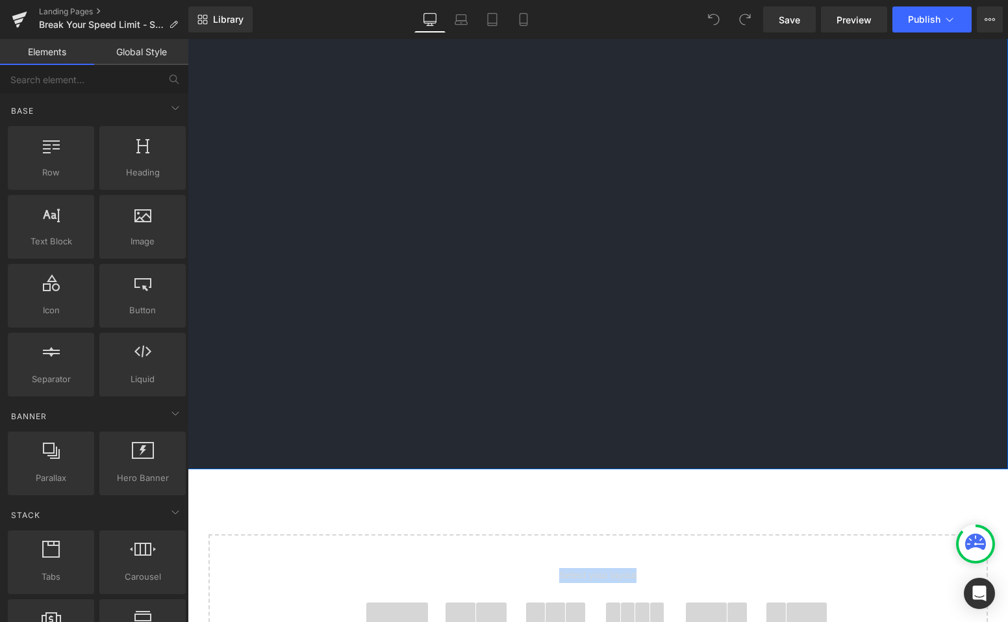
drag, startPoint x: 389, startPoint y: 579, endPoint x: 498, endPoint y: 321, distance: 280.1
click at [498, 320] on div "Image Row Break Your Speed Limit: Legend [PERSON_NAME] Heading A free slide dec…" at bounding box center [598, 144] width 821 height 1382
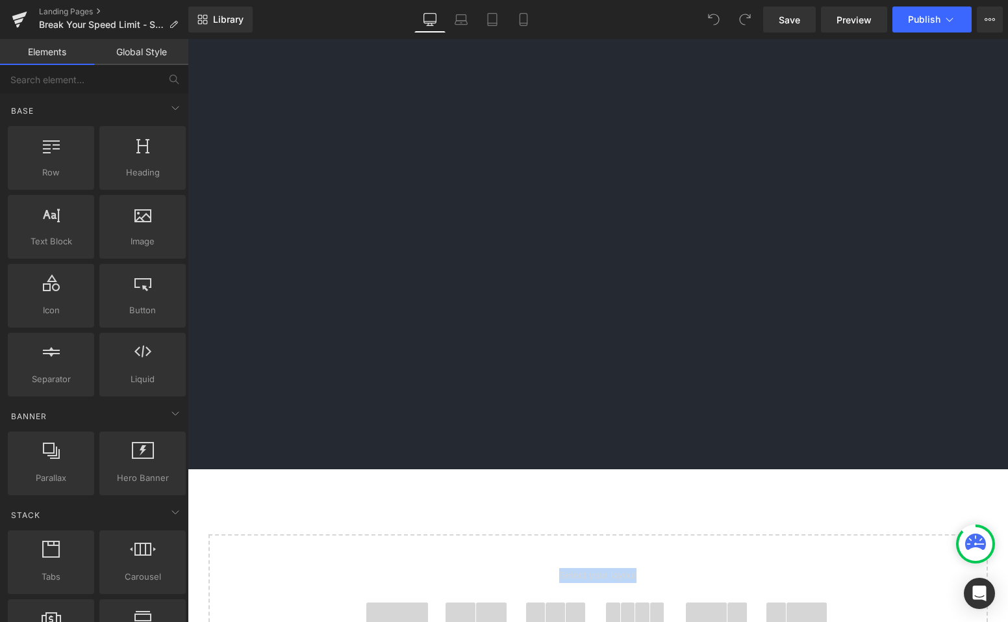
click at [378, 539] on span at bounding box center [397, 618] width 62 height 32
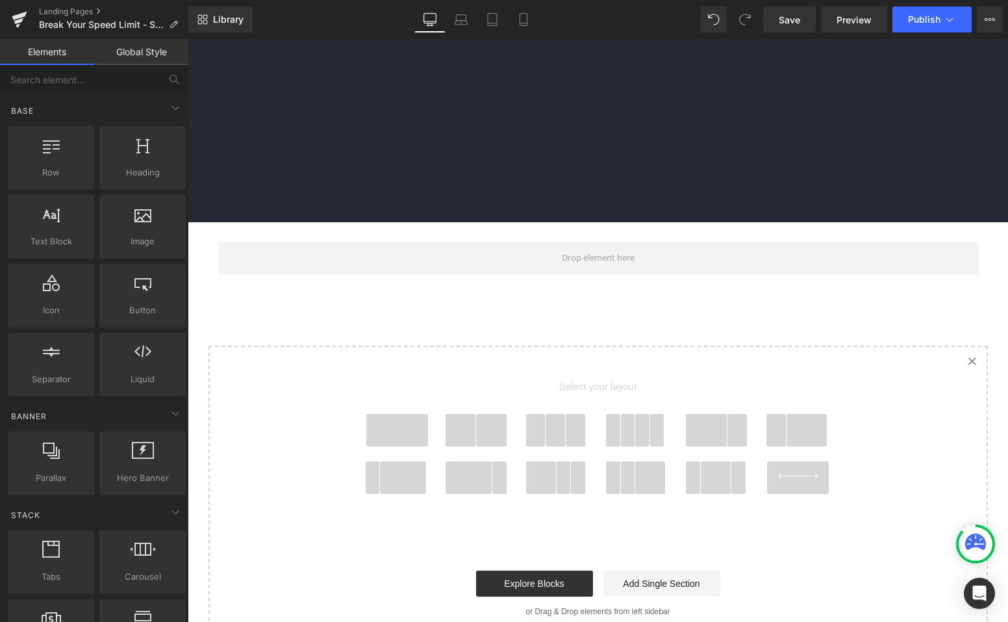
scroll to position [838, 0]
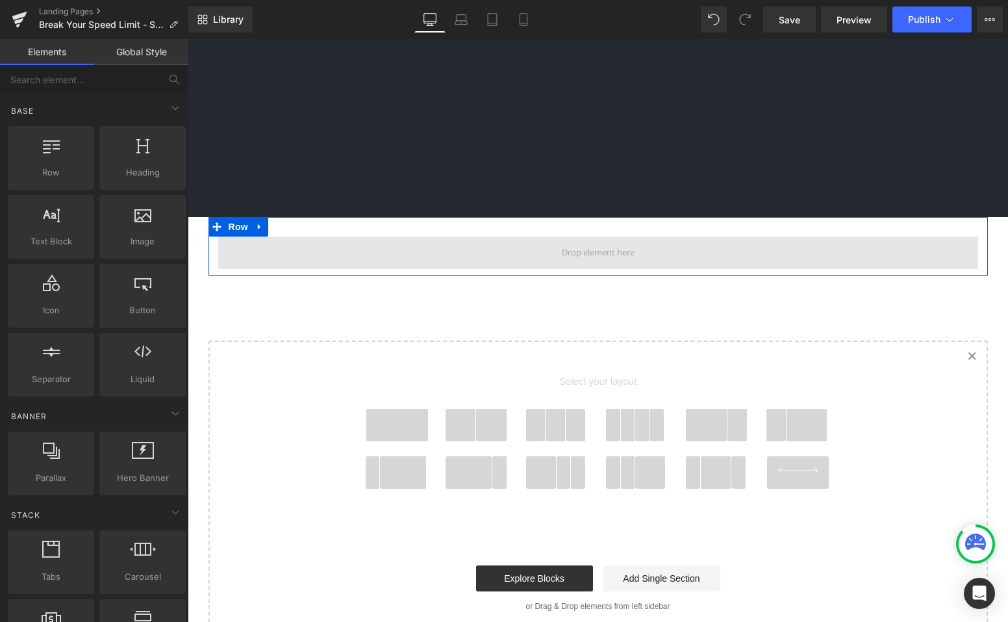
click at [476, 237] on span at bounding box center [598, 253] width 760 height 32
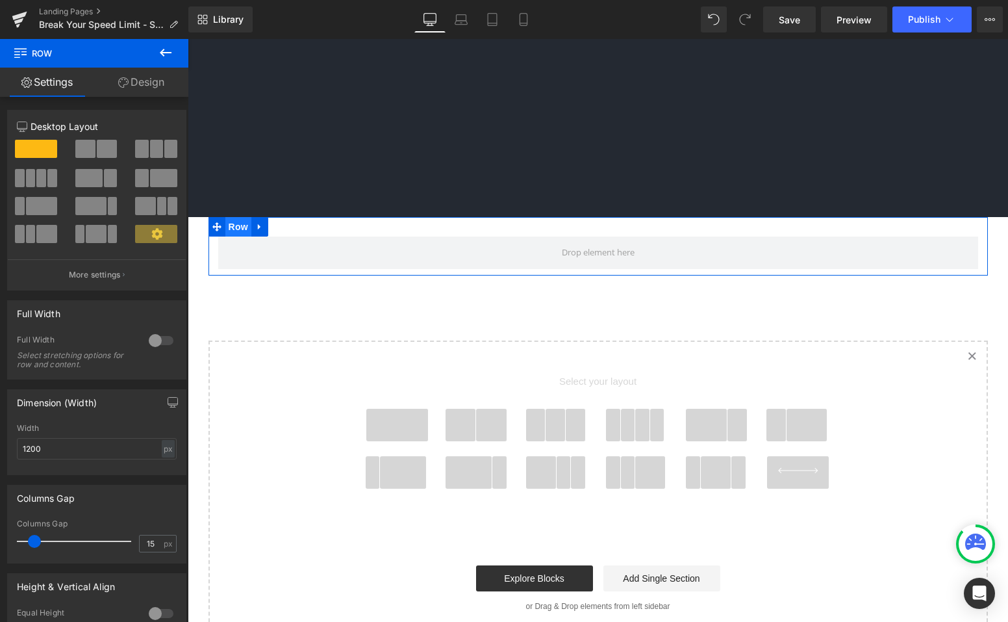
click at [226, 217] on span "Row" at bounding box center [238, 226] width 26 height 19
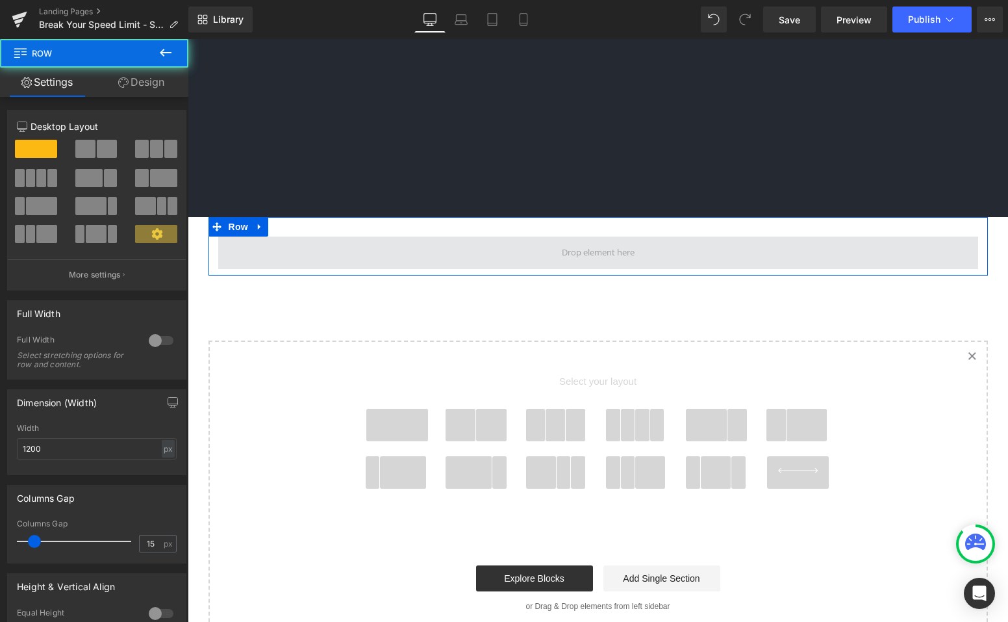
click at [299, 237] on span at bounding box center [598, 253] width 760 height 32
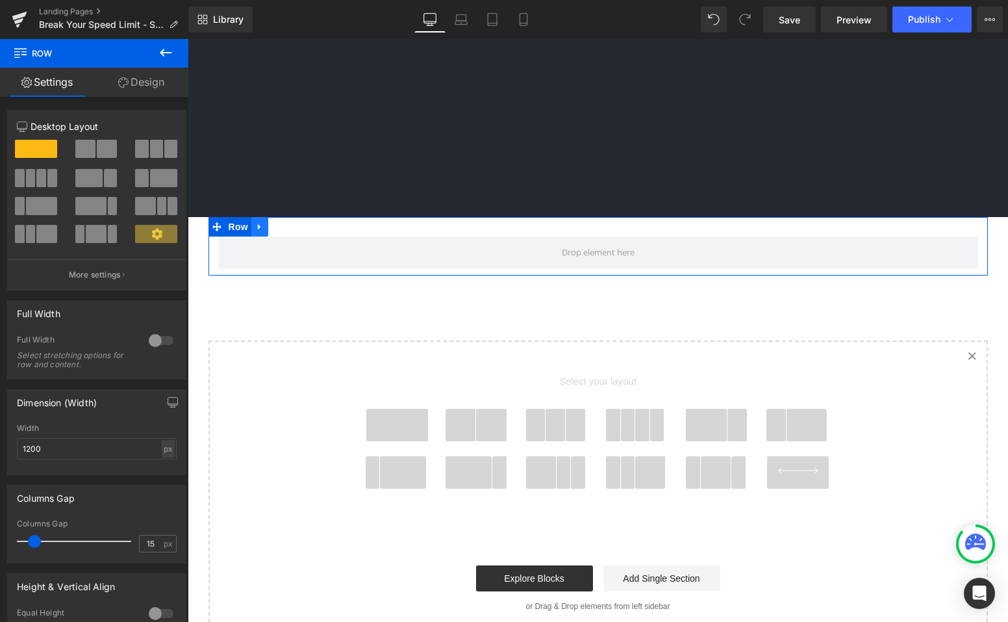
click at [255, 222] on icon at bounding box center [259, 227] width 9 height 10
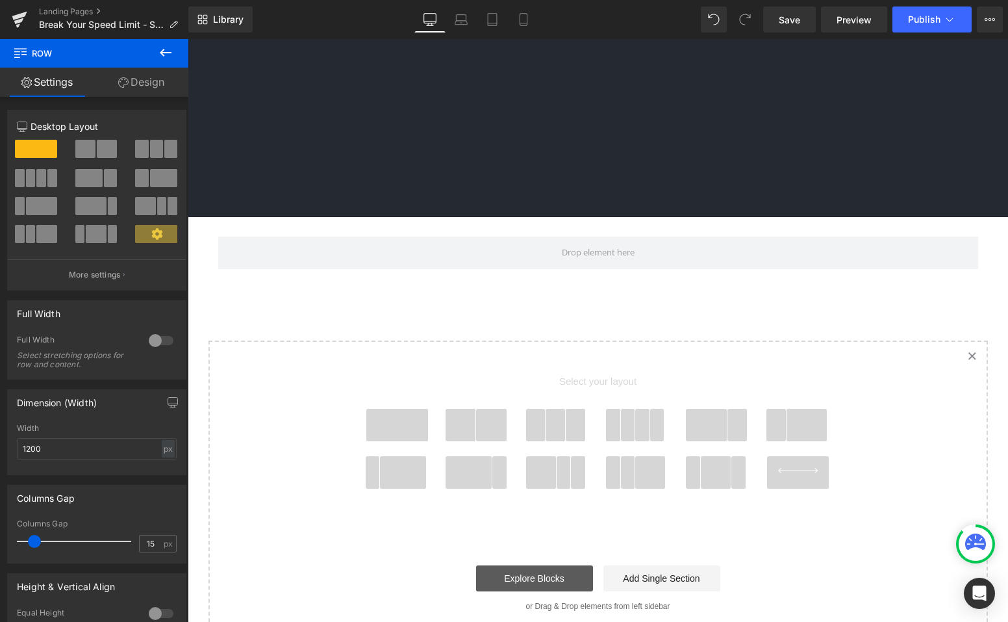
click at [533, 539] on link "Explore Blocks" at bounding box center [534, 578] width 117 height 26
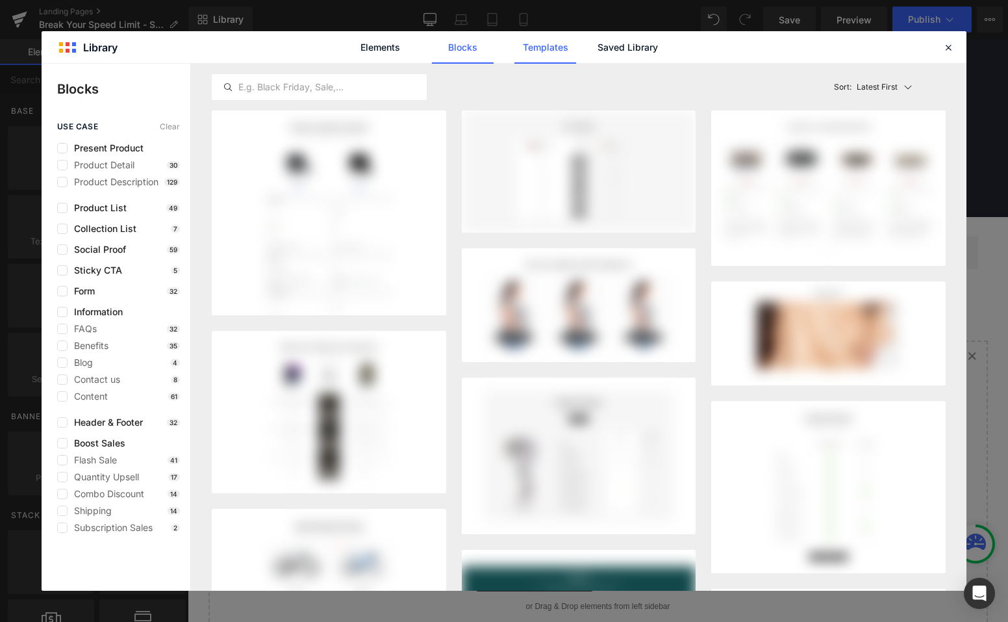
click at [563, 45] on link "Templates" at bounding box center [546, 47] width 62 height 32
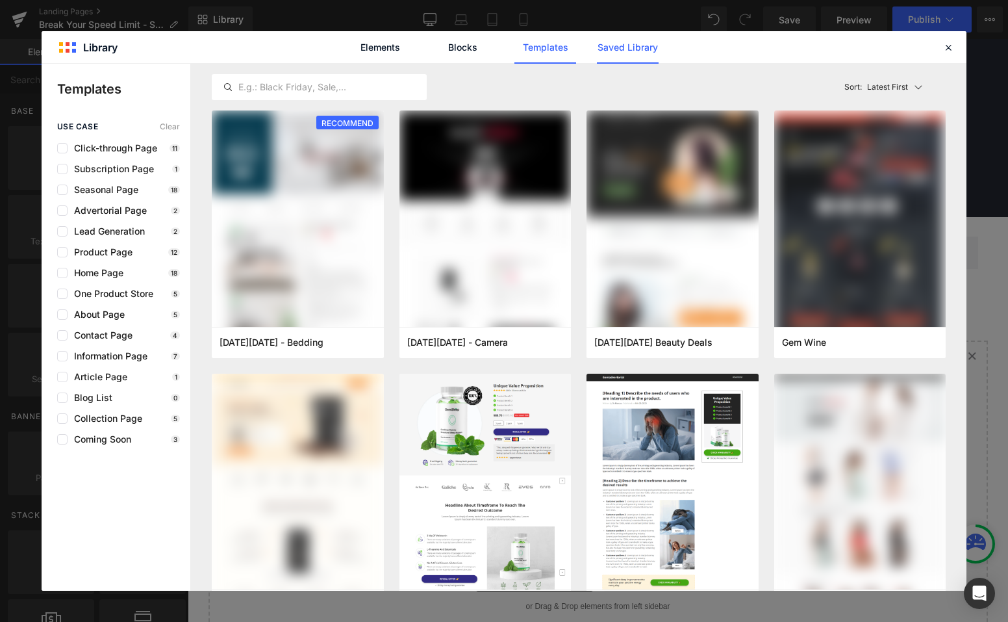
click at [631, 48] on link "Saved Library" at bounding box center [628, 47] width 62 height 32
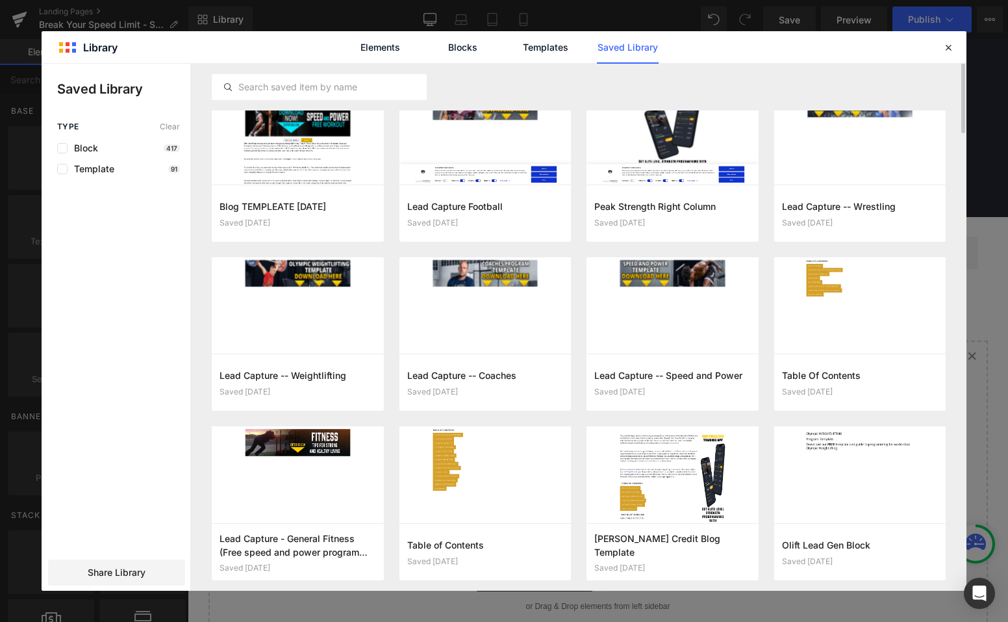
scroll to position [0, 0]
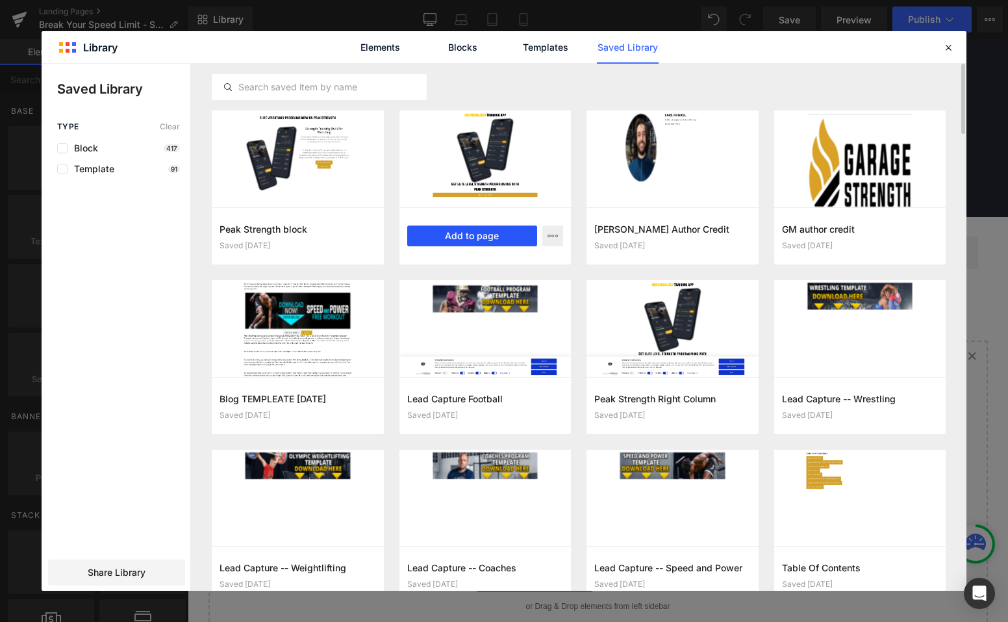
click at [482, 239] on button "Add to page" at bounding box center [472, 235] width 131 height 21
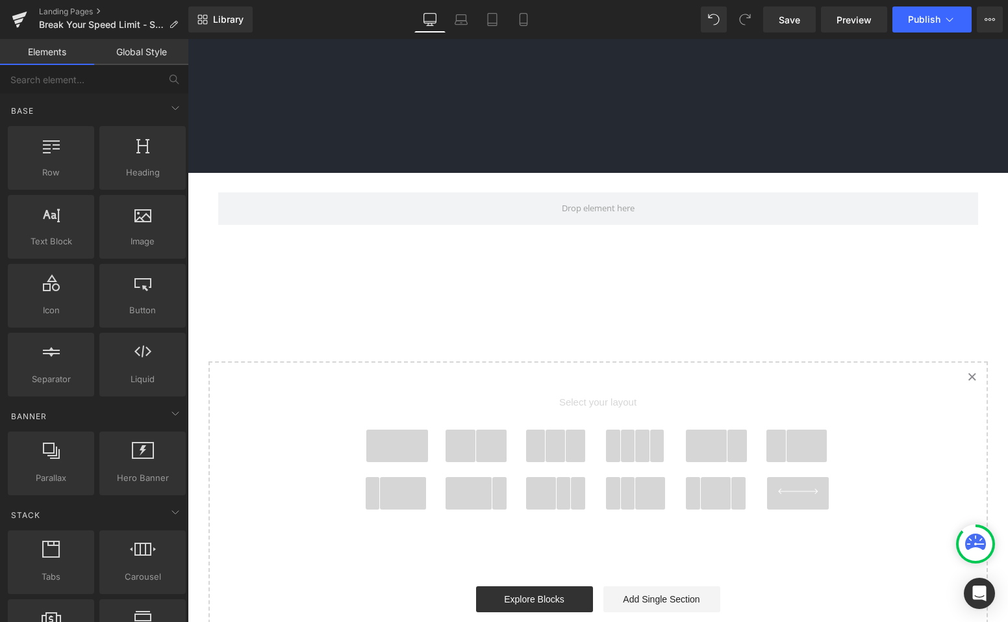
scroll to position [903, 0]
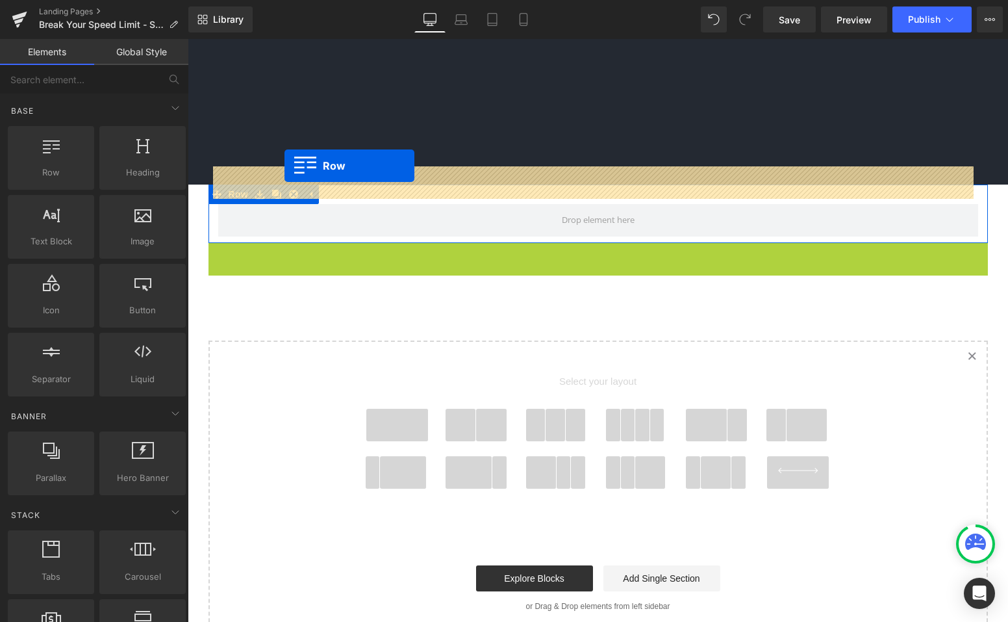
drag, startPoint x: 233, startPoint y: 185, endPoint x: 285, endPoint y: 166, distance: 54.7
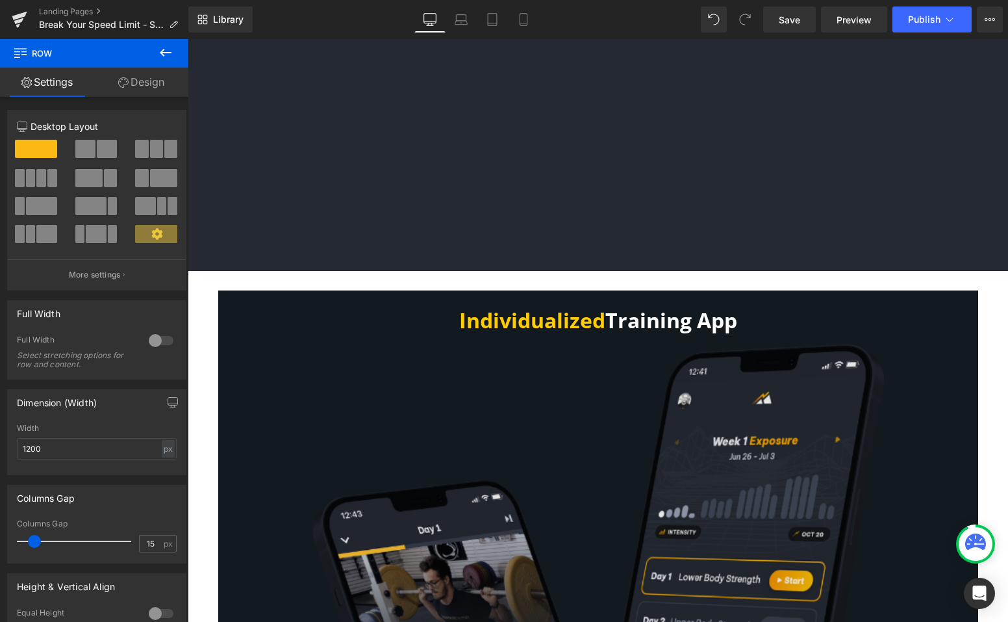
scroll to position [770, 0]
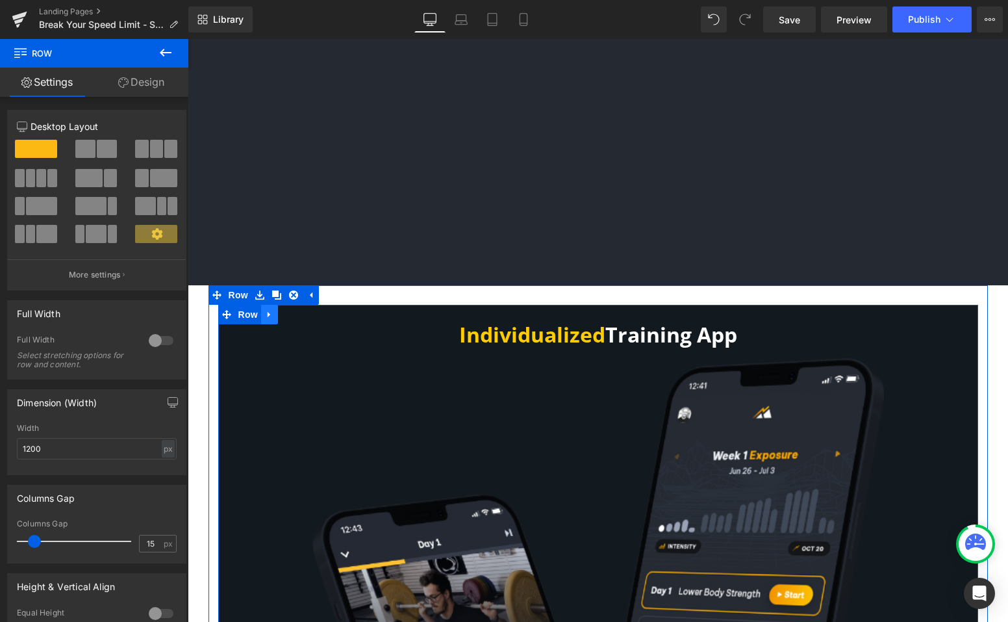
click at [265, 310] on icon at bounding box center [269, 315] width 9 height 10
click at [302, 305] on link at bounding box center [303, 314] width 17 height 19
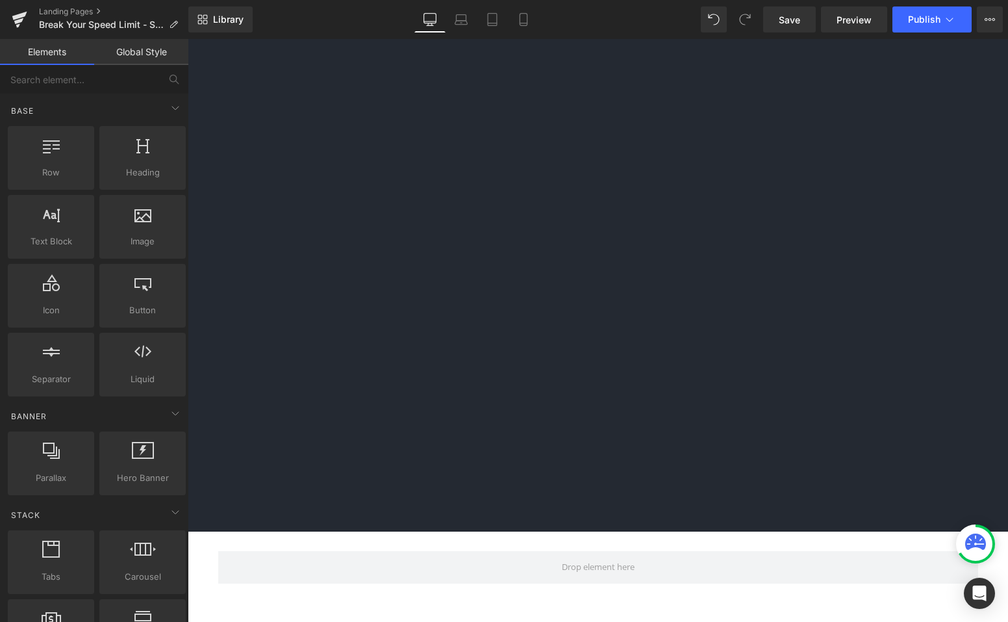
scroll to position [540, 0]
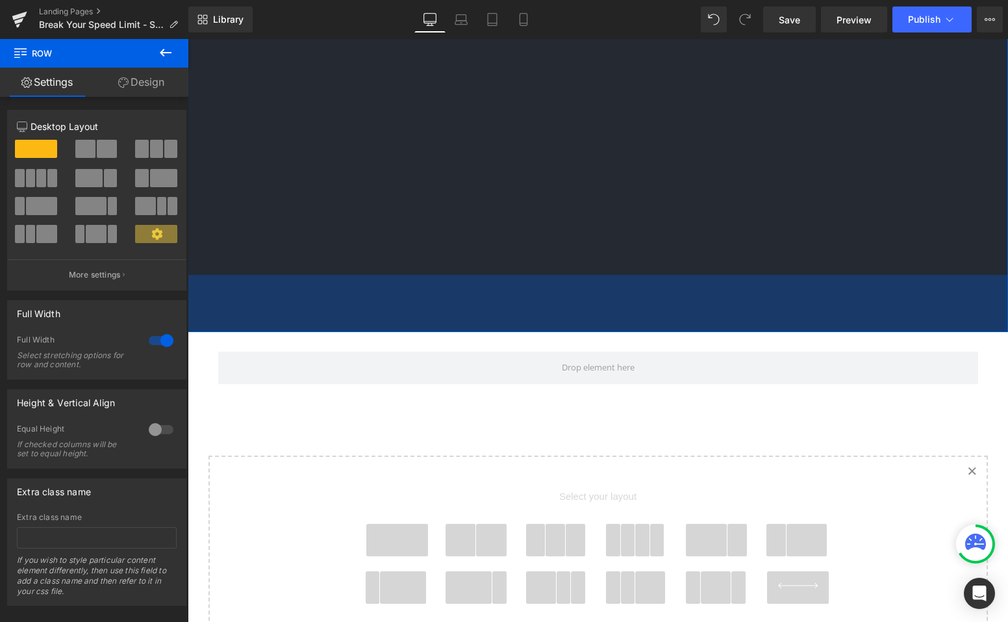
drag, startPoint x: 519, startPoint y: 329, endPoint x: 522, endPoint y: 146, distance: 183.3
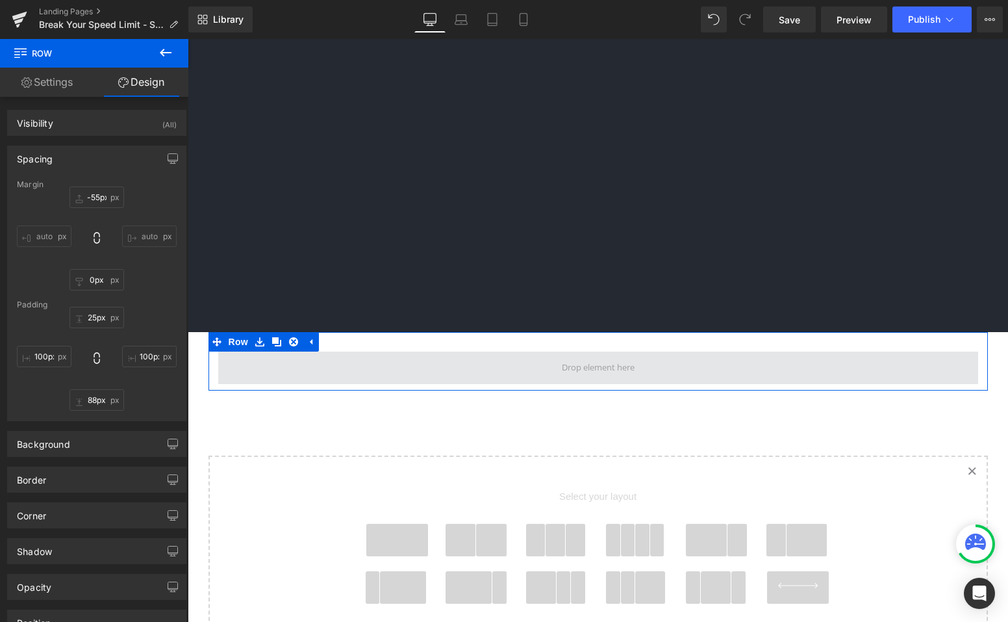
click at [528, 352] on span at bounding box center [598, 368] width 760 height 32
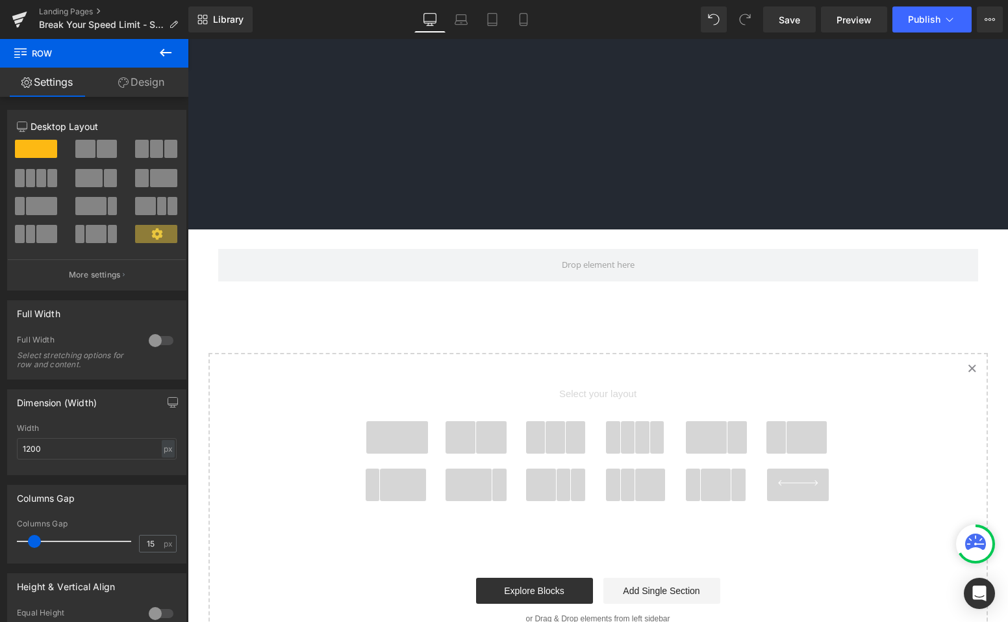
scroll to position [655, 0]
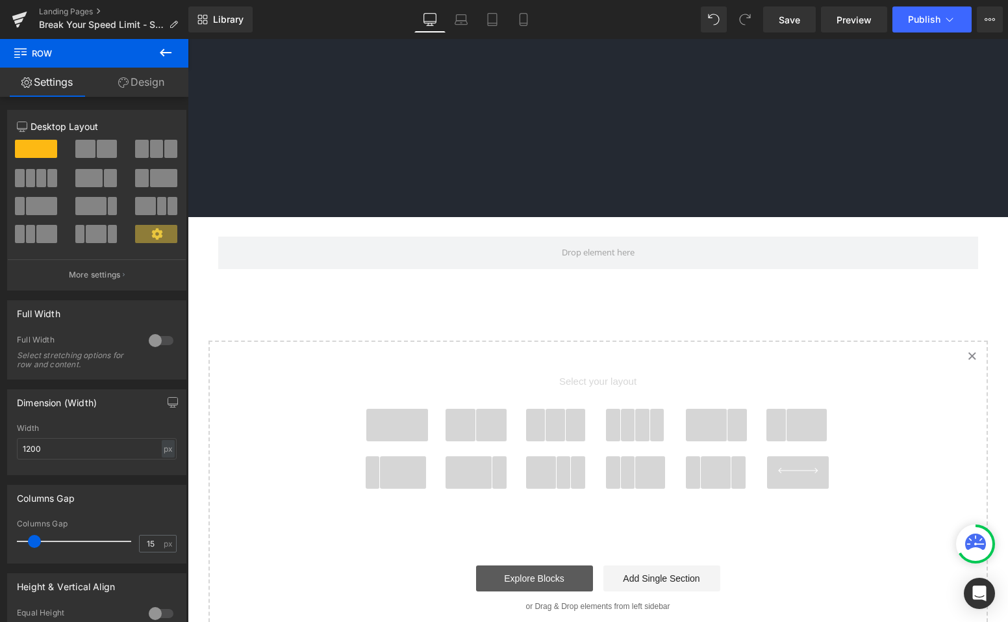
click at [526, 539] on link "Explore Blocks" at bounding box center [534, 578] width 117 height 26
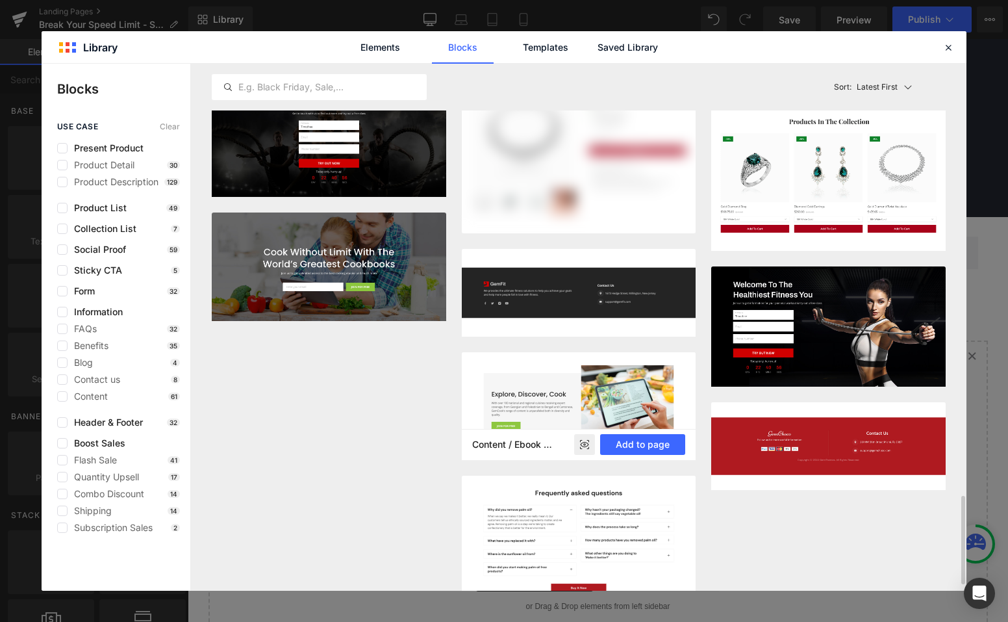
scroll to position [2608, 0]
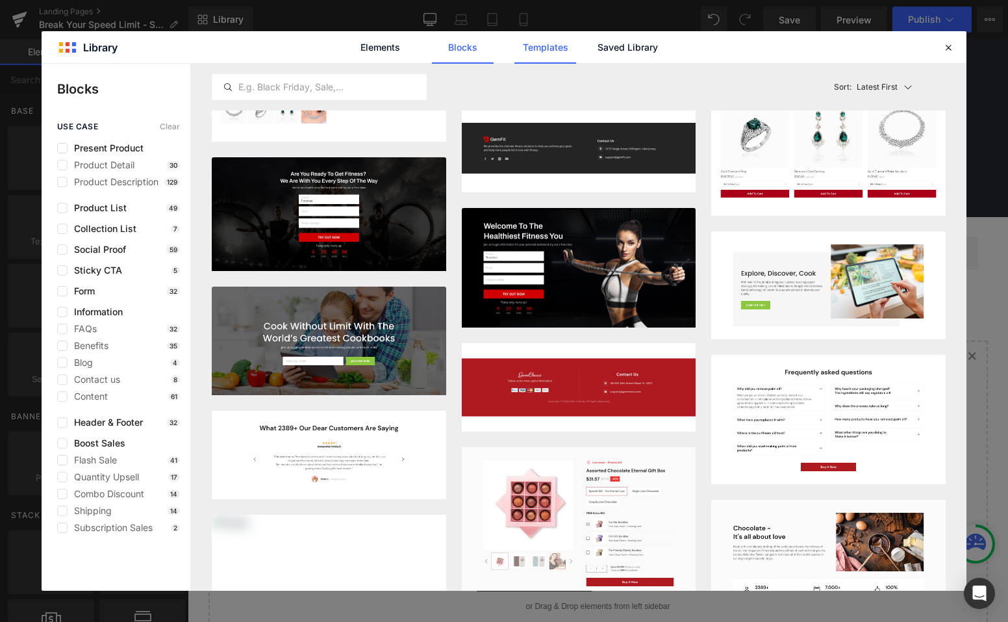
click at [542, 51] on link "Templates" at bounding box center [546, 47] width 62 height 32
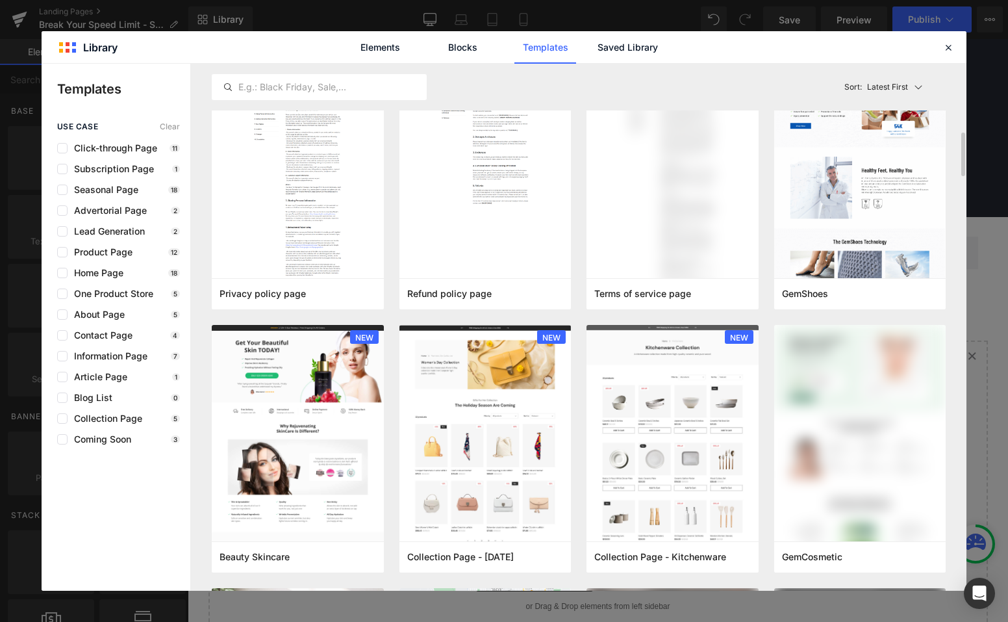
scroll to position [109, 0]
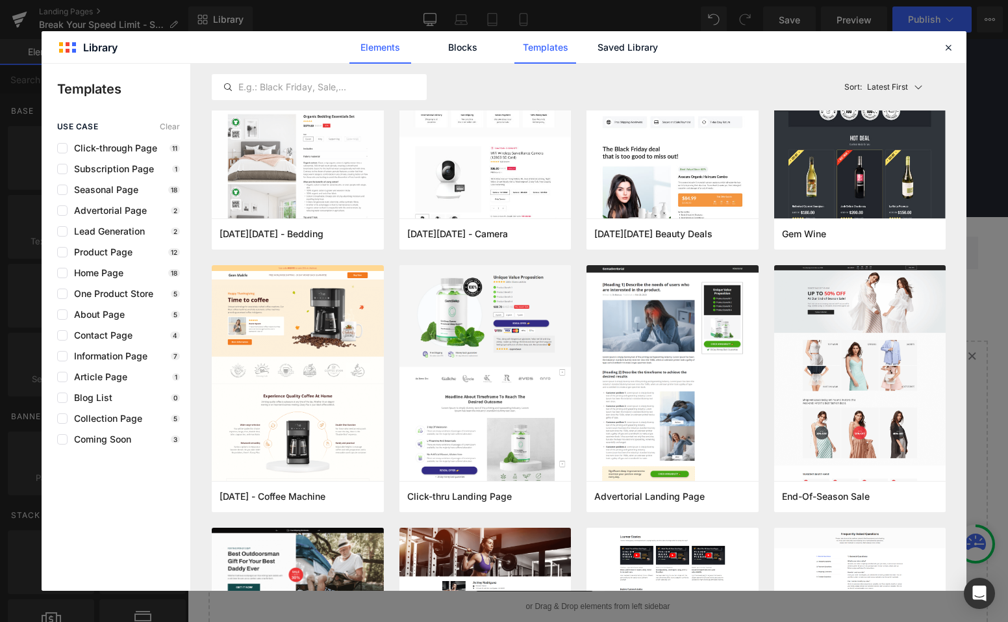
click at [515, 49] on link "Elements" at bounding box center [546, 47] width 62 height 32
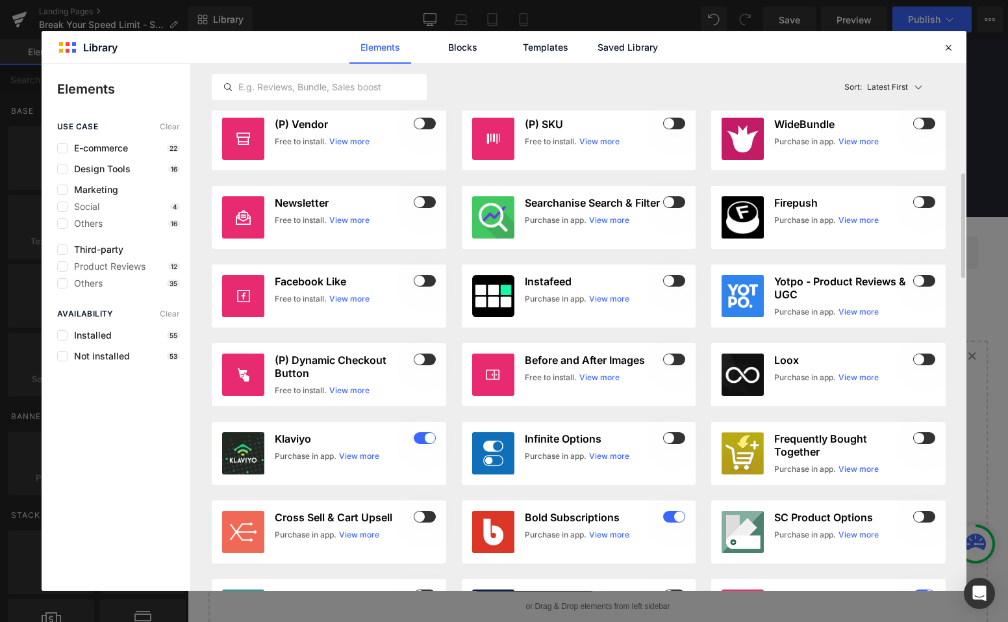
scroll to position [0, 0]
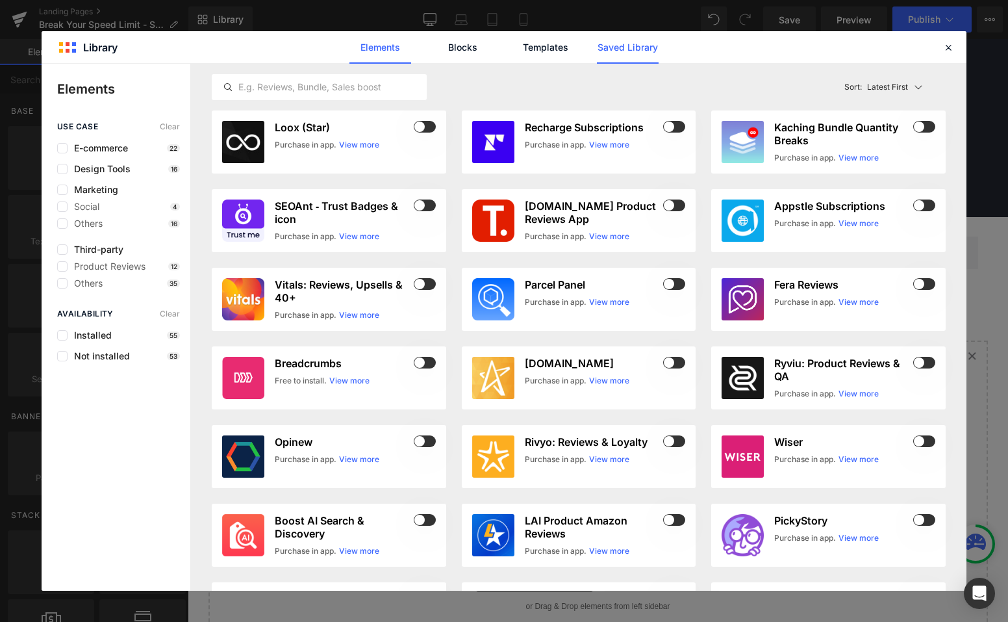
click at [632, 54] on link "Saved Library" at bounding box center [628, 47] width 62 height 32
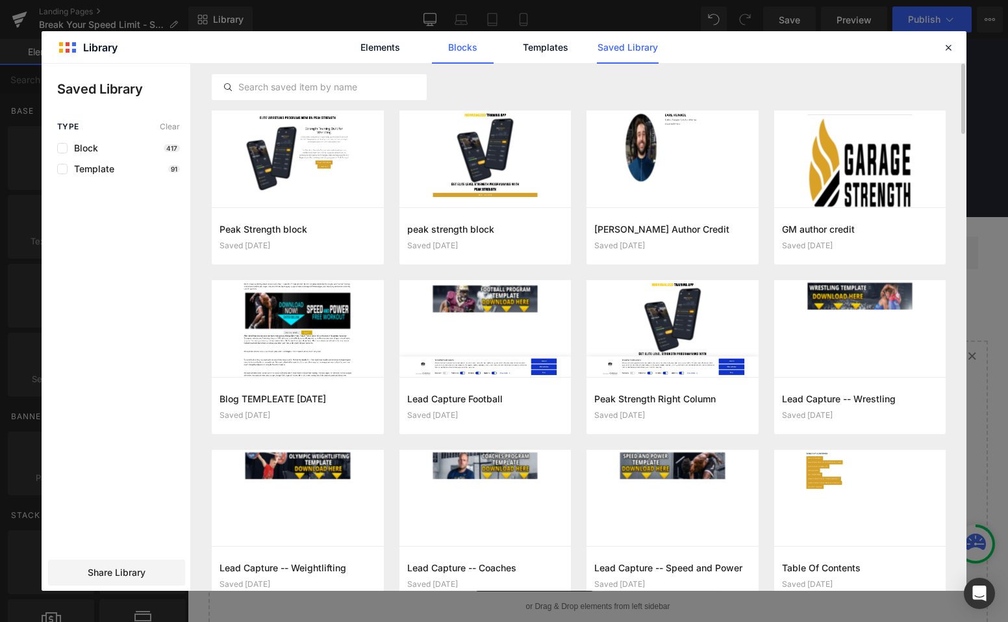
click at [597, 44] on link "Blocks" at bounding box center [628, 47] width 62 height 32
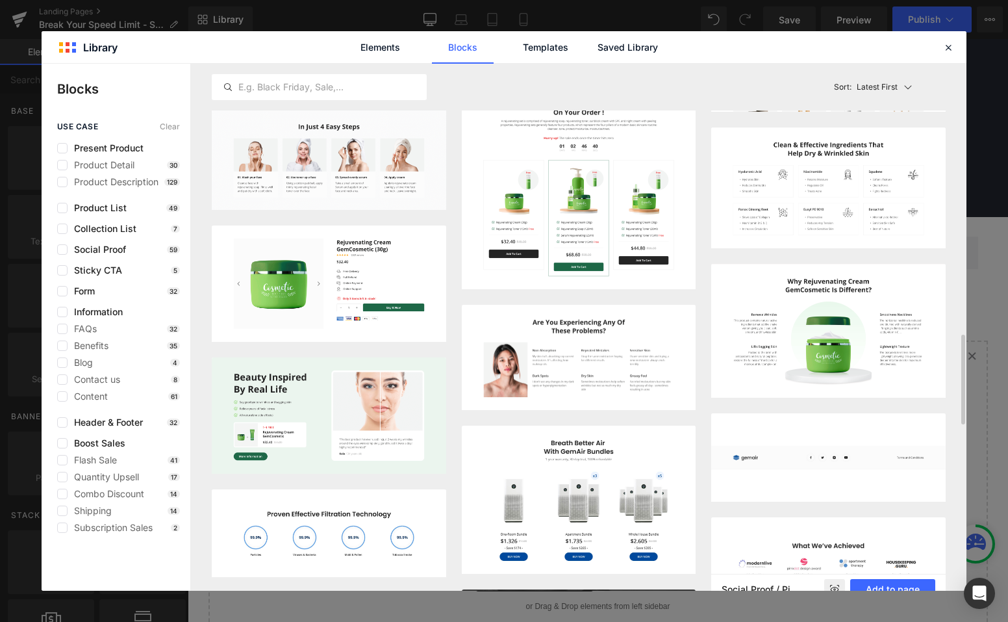
scroll to position [1461, 0]
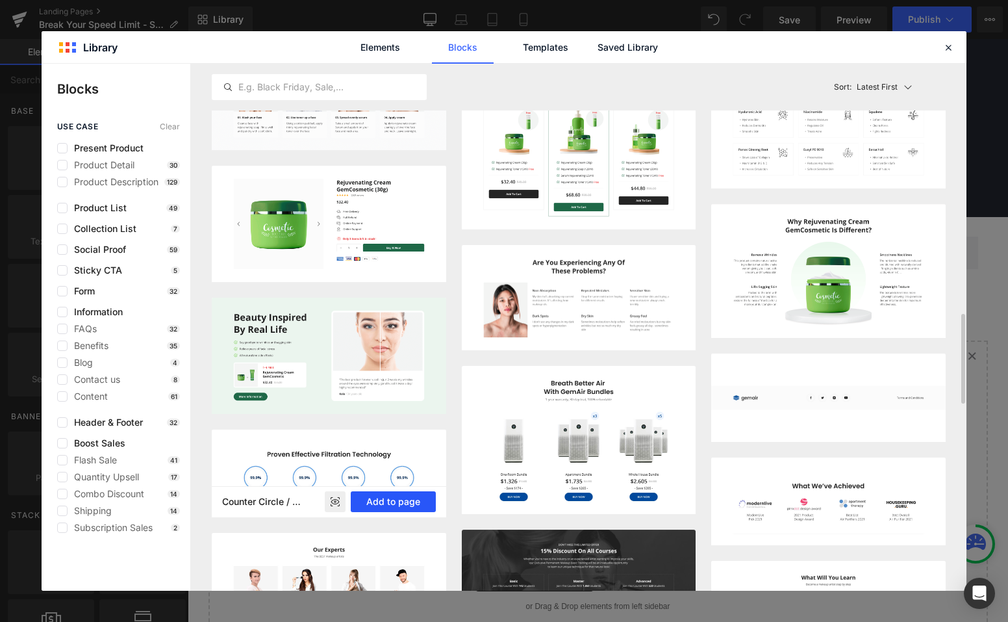
click at [400, 500] on button "Add to page" at bounding box center [393, 501] width 85 height 21
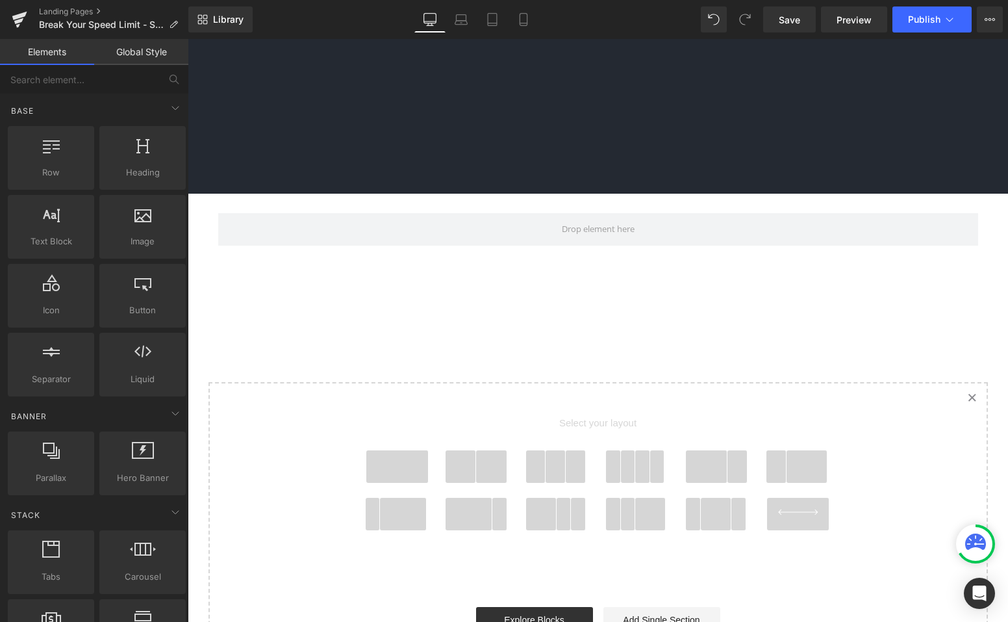
scroll to position [720, 0]
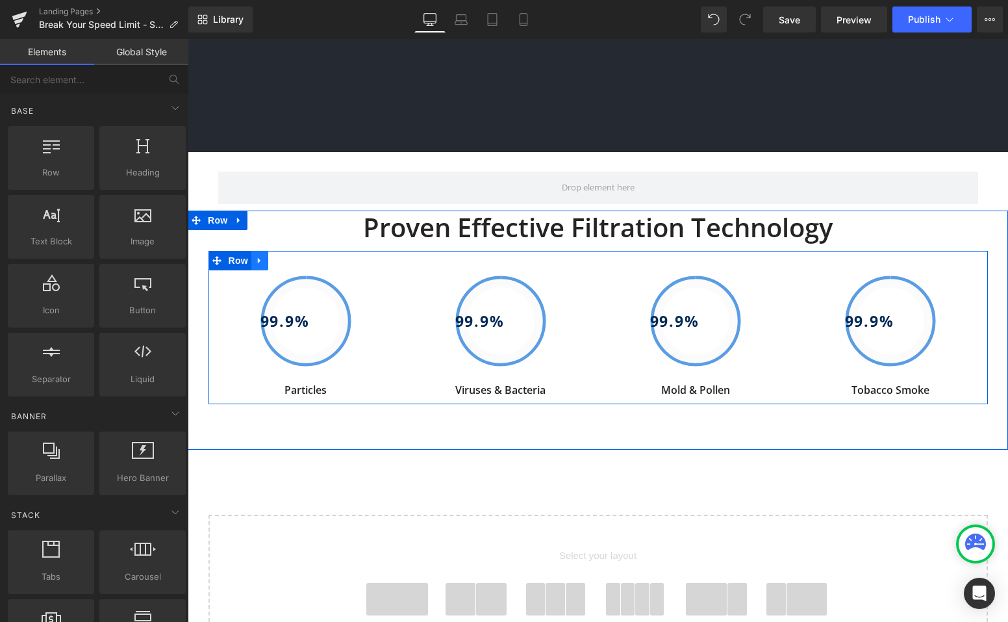
click at [260, 251] on link at bounding box center [259, 260] width 17 height 19
click at [292, 256] on icon at bounding box center [293, 260] width 9 height 9
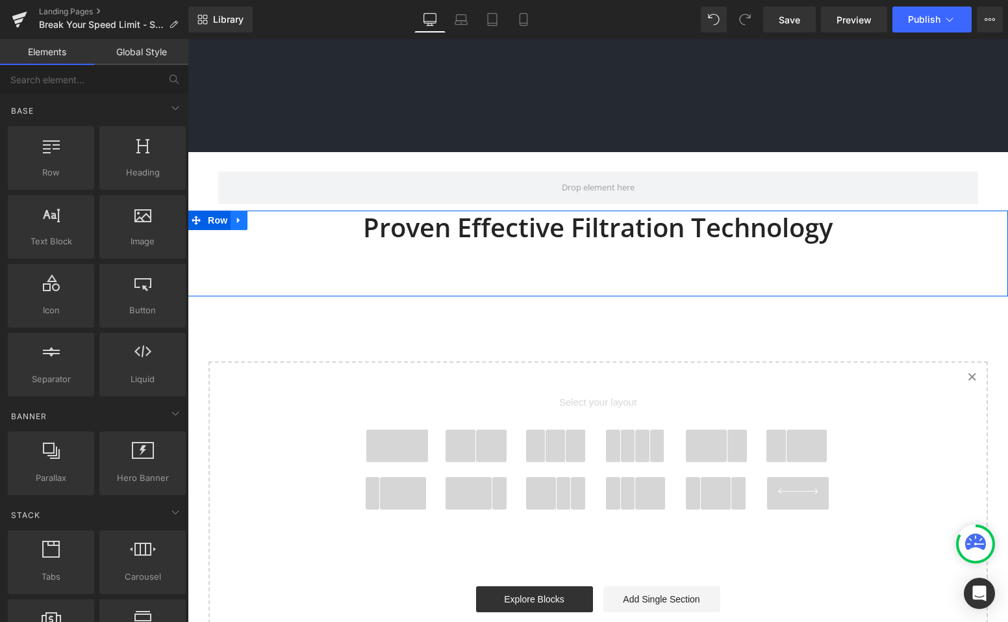
click at [237, 218] on icon at bounding box center [238, 221] width 3 height 6
click at [268, 216] on icon at bounding box center [272, 221] width 9 height 10
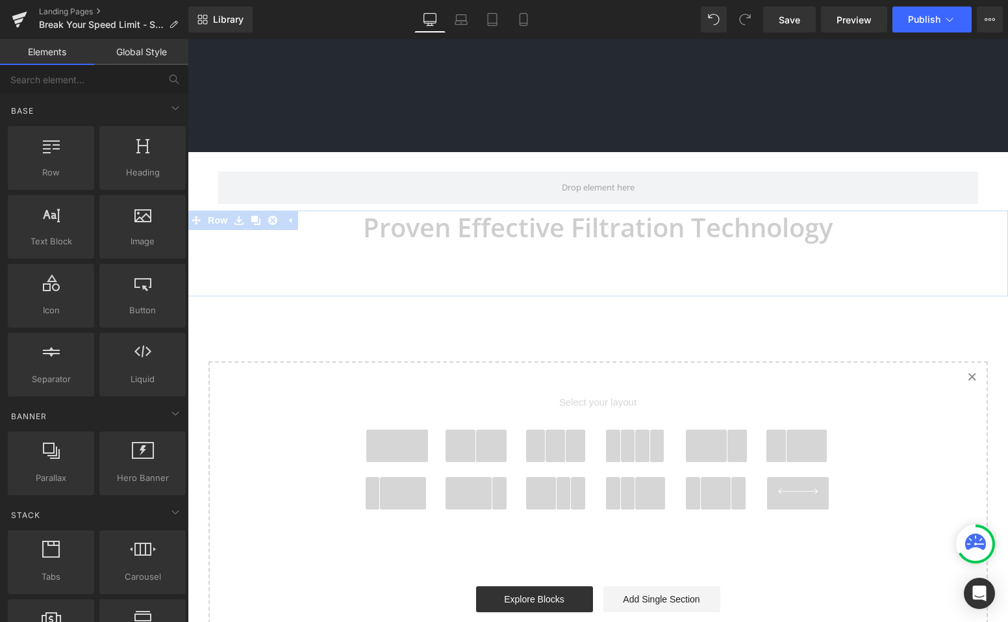
scroll to position [648, 0]
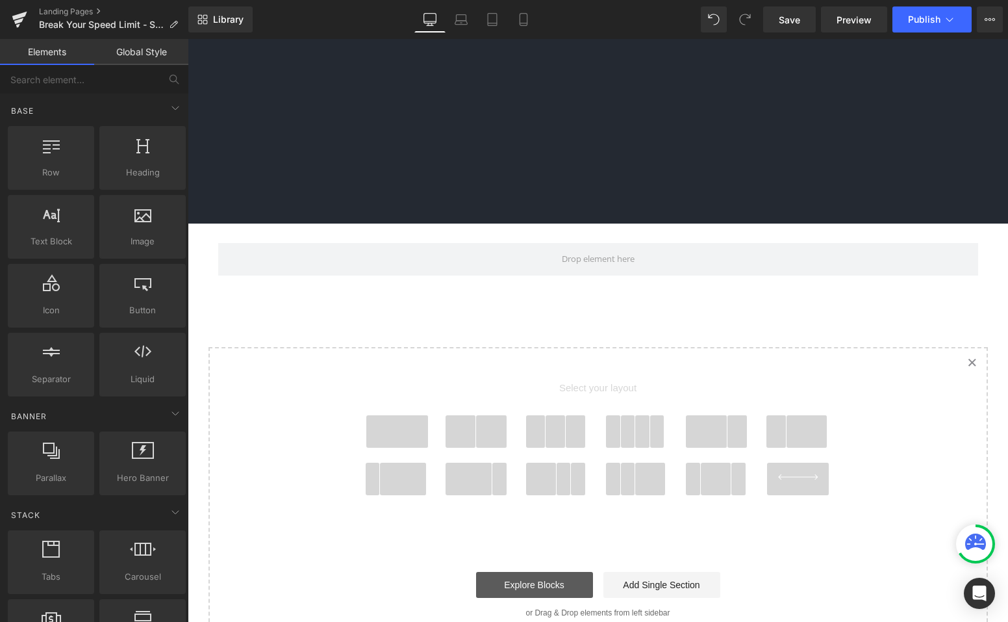
click at [528, 539] on link "Explore Blocks" at bounding box center [534, 585] width 117 height 26
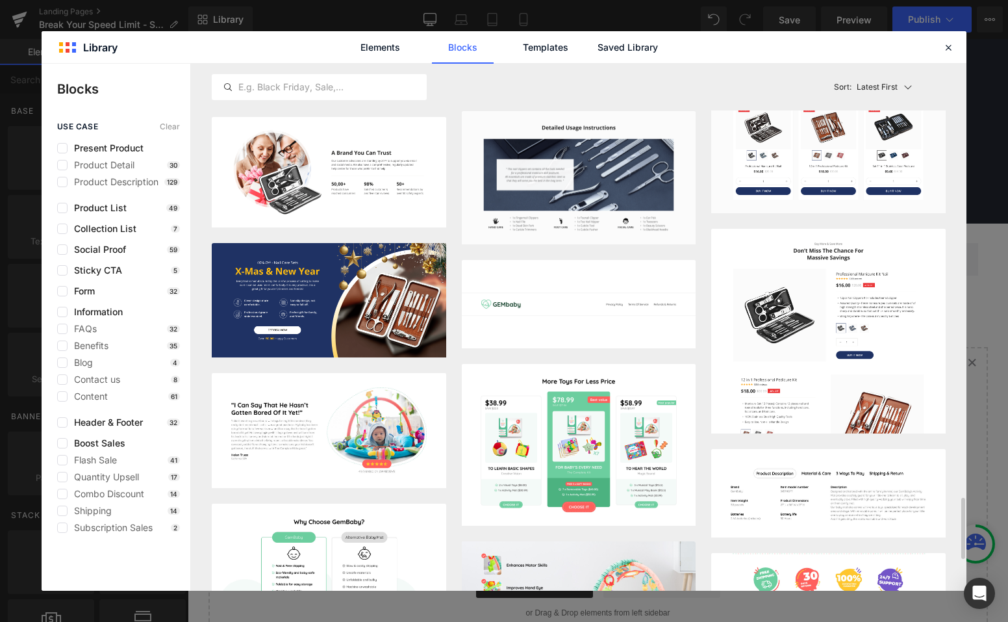
scroll to position [3790, 0]
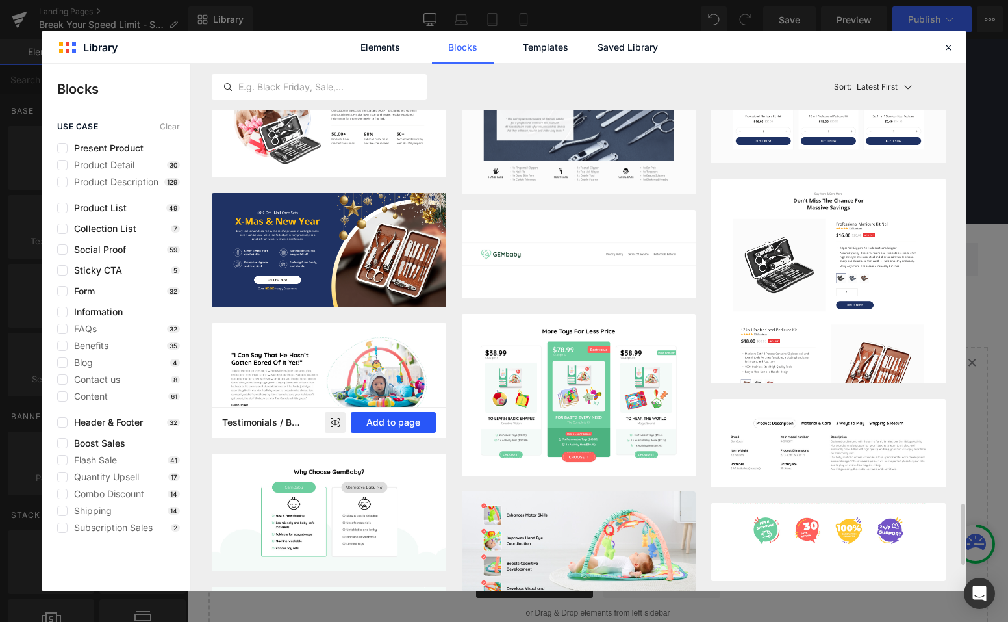
click at [404, 428] on button "Add to page" at bounding box center [393, 422] width 85 height 21
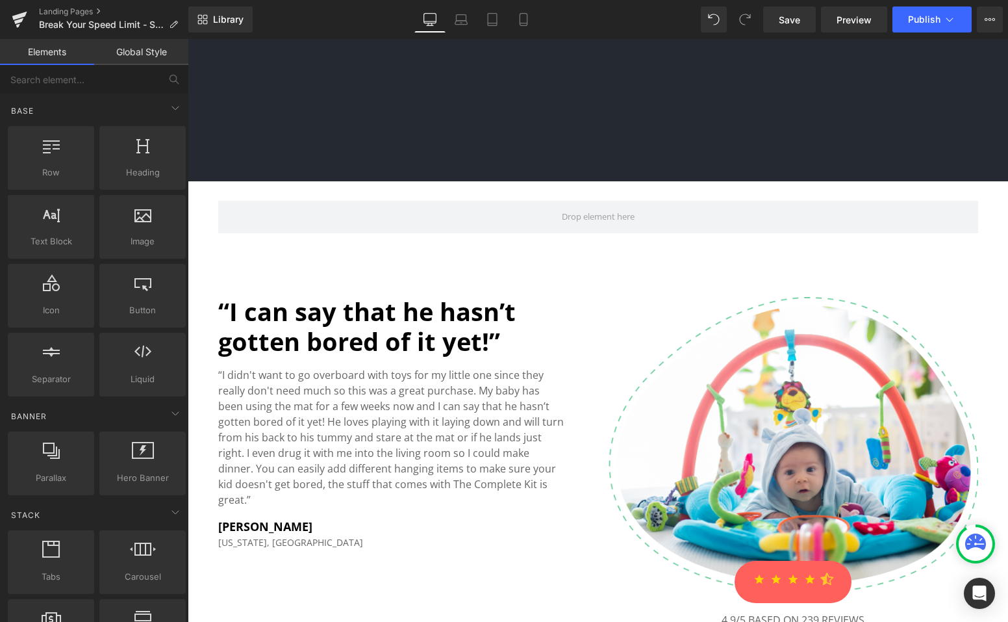
scroll to position [693, 0]
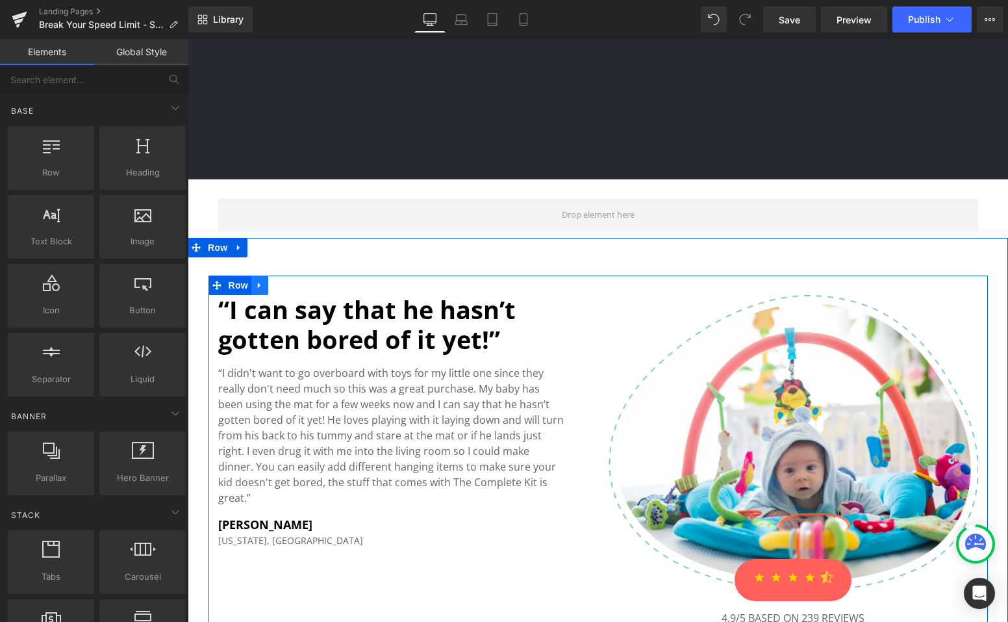
click at [260, 276] on link at bounding box center [259, 285] width 17 height 19
click at [290, 281] on icon at bounding box center [293, 285] width 9 height 9
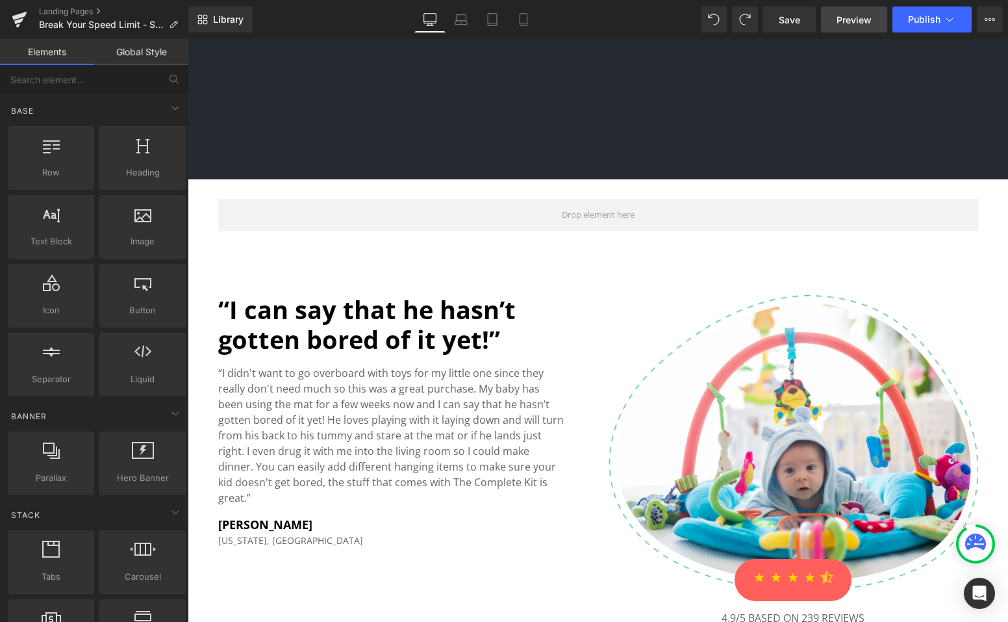
click at [856, 19] on span "Preview" at bounding box center [854, 20] width 35 height 14
